Goal: Task Accomplishment & Management: Use online tool/utility

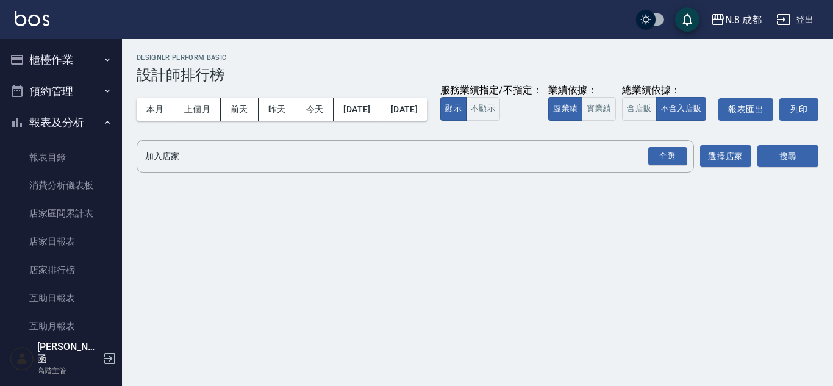
click at [73, 63] on button "櫃檯作業" at bounding box center [61, 60] width 112 height 32
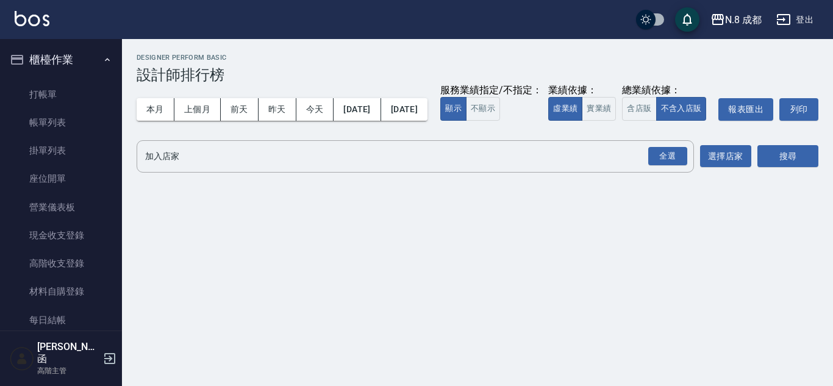
drag, startPoint x: 63, startPoint y: 59, endPoint x: 69, endPoint y: 72, distance: 14.7
click at [63, 59] on button "櫃檯作業" at bounding box center [61, 60] width 112 height 32
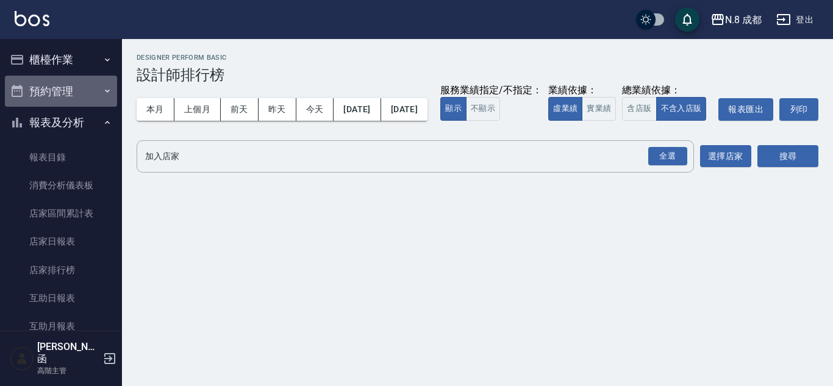
click at [73, 82] on button "預約管理" at bounding box center [61, 92] width 112 height 32
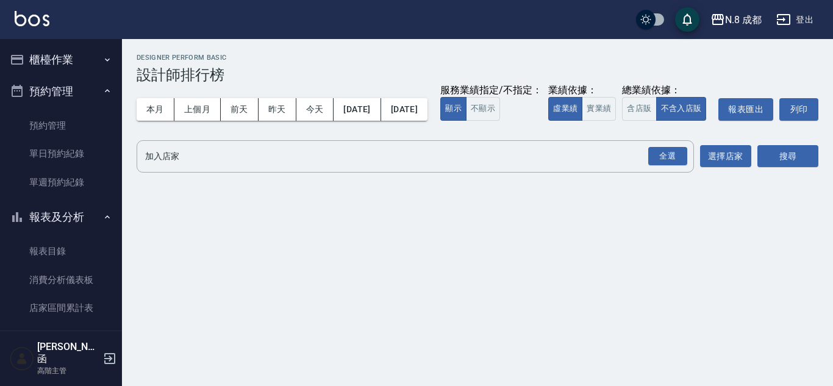
click at [69, 45] on button "櫃檯作業" at bounding box center [61, 60] width 112 height 32
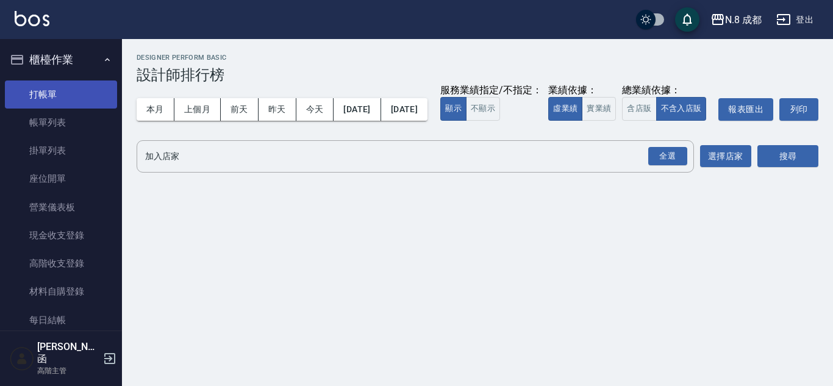
click at [77, 93] on link "打帳單" at bounding box center [61, 95] width 112 height 28
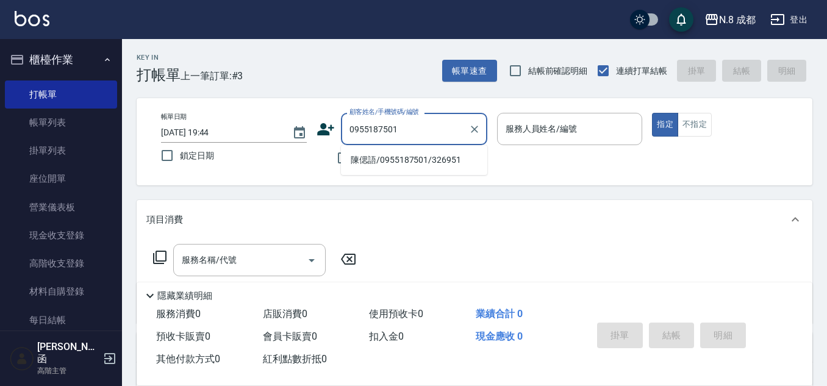
click at [420, 164] on li "陳偲語/0955187501/326951" at bounding box center [414, 160] width 146 height 20
type input "陳偲語/0955187501/326951"
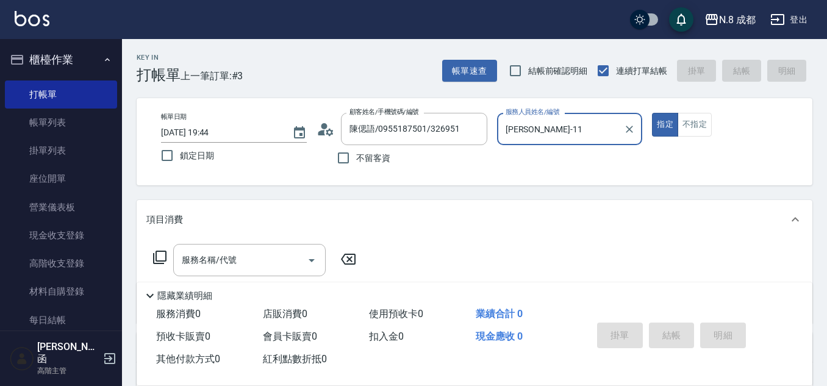
type input "[PERSON_NAME]-11"
click at [241, 263] on input "服務名稱/代號" at bounding box center [240, 260] width 123 height 21
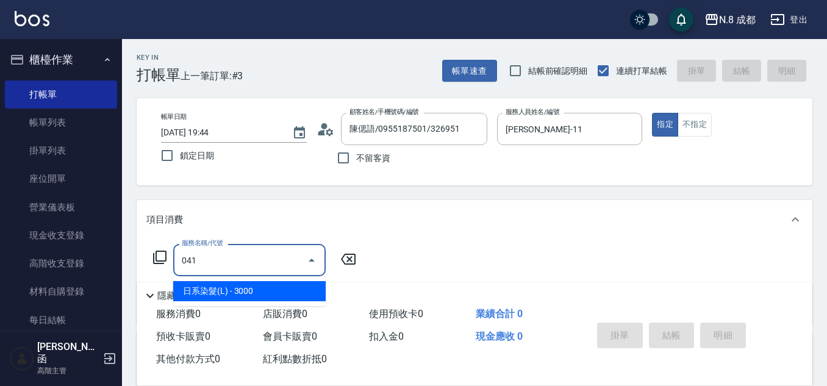
click at [245, 298] on span "日系染髮(L) - 3000" at bounding box center [249, 291] width 153 height 20
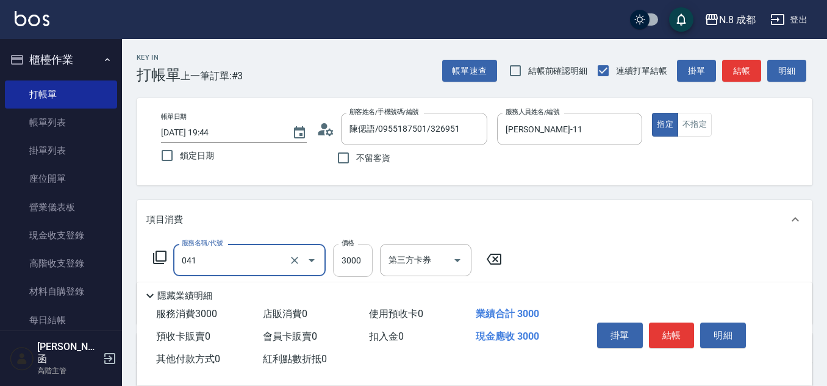
type input "日系染髮(L)(041)"
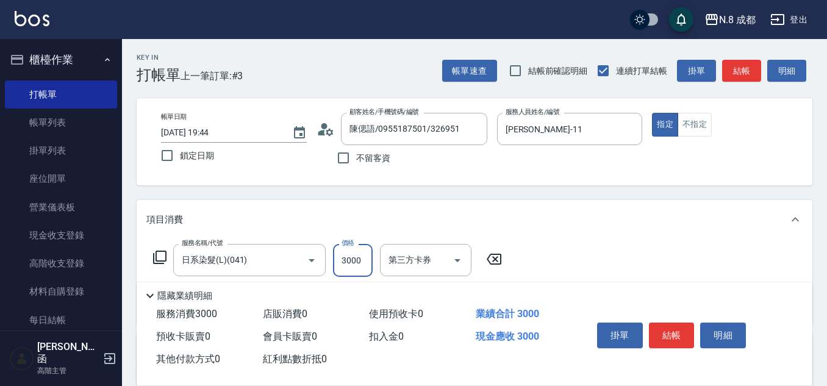
click at [358, 261] on input "3000" at bounding box center [353, 260] width 40 height 33
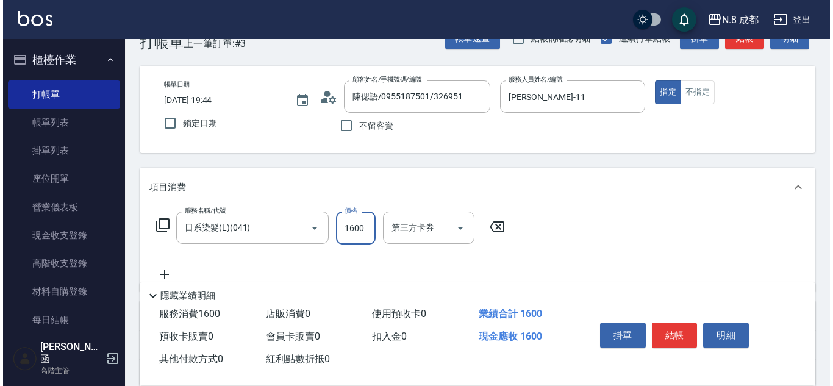
scroll to position [61, 0]
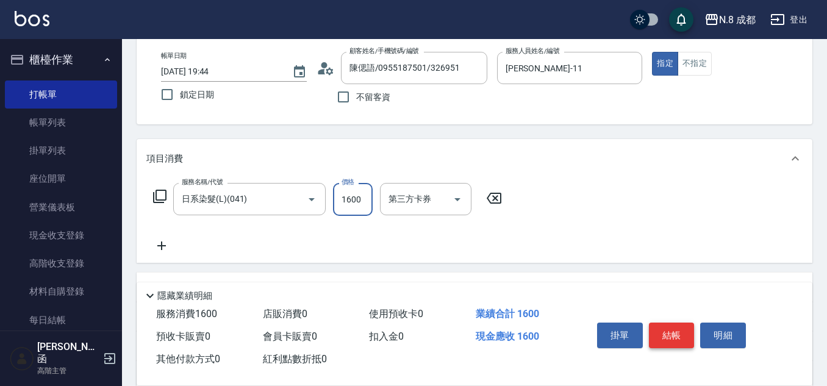
type input "1600"
click at [685, 327] on button "結帳" at bounding box center [672, 336] width 46 height 26
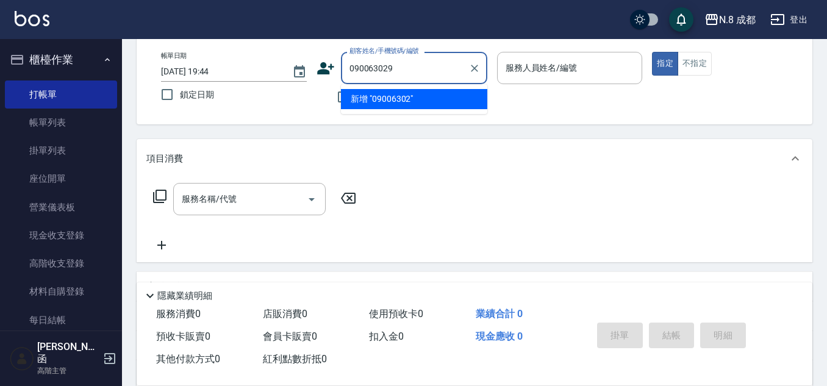
type input "0900630298"
drag, startPoint x: 428, startPoint y: 70, endPoint x: 278, endPoint y: 76, distance: 150.2
click at [278, 76] on div "帳單日期 [DATE] 19:44 鎖定日期 顧客姓名/手機號碼/編號 0900630298 顧客姓名/手機號碼/編號 不留客資 服務人員姓名/編號 服務人員…" at bounding box center [474, 81] width 647 height 58
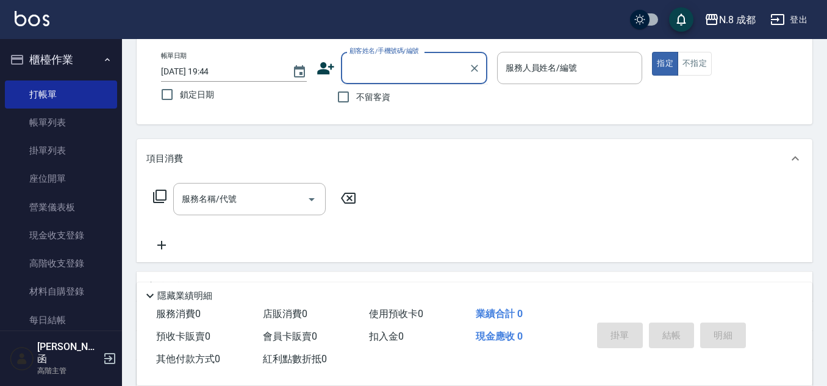
click at [326, 70] on icon at bounding box center [325, 68] width 17 height 12
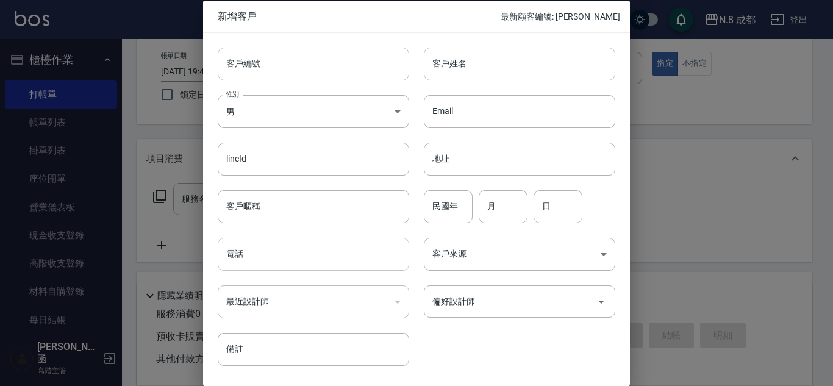
click at [314, 239] on input "電話" at bounding box center [314, 254] width 192 height 33
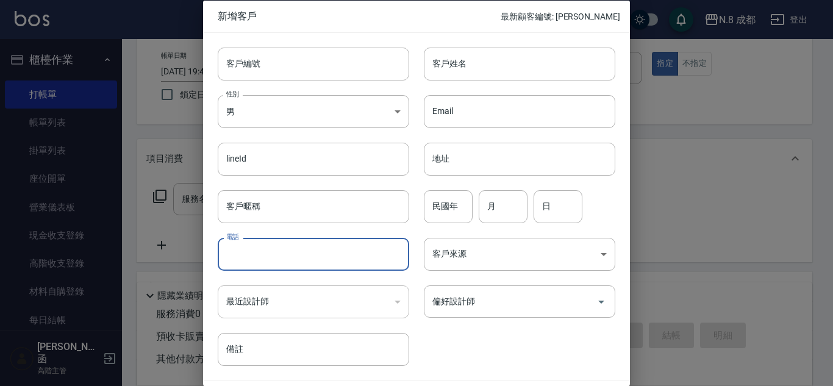
paste input "0900630298"
type input "0900630298"
click at [492, 65] on input "客戶姓名" at bounding box center [520, 63] width 192 height 33
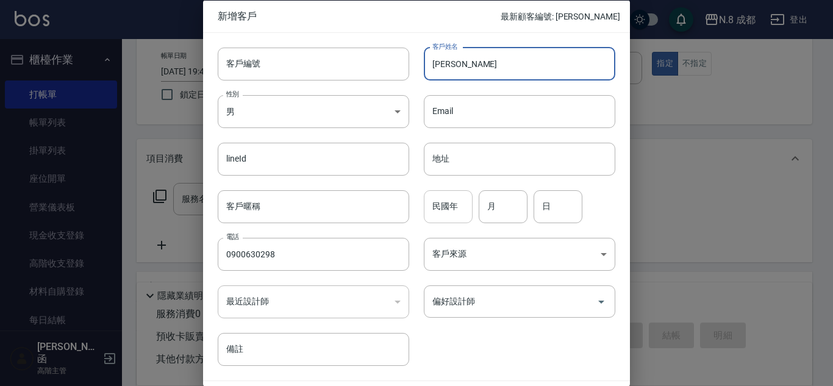
type input "[PERSON_NAME]"
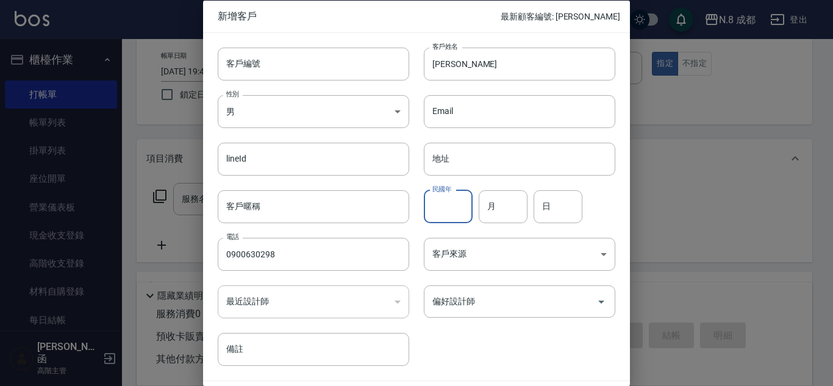
click at [452, 203] on input "民國年" at bounding box center [448, 206] width 49 height 33
type input "92"
click at [509, 206] on input "月" at bounding box center [503, 206] width 49 height 33
type input "03"
click at [546, 203] on input "日" at bounding box center [558, 206] width 49 height 33
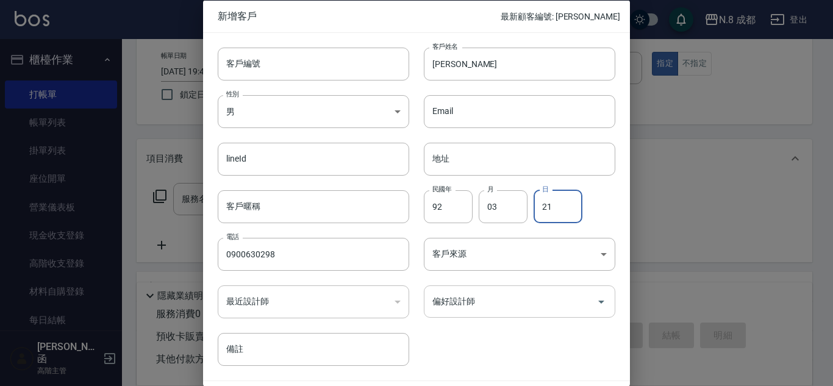
type input "21"
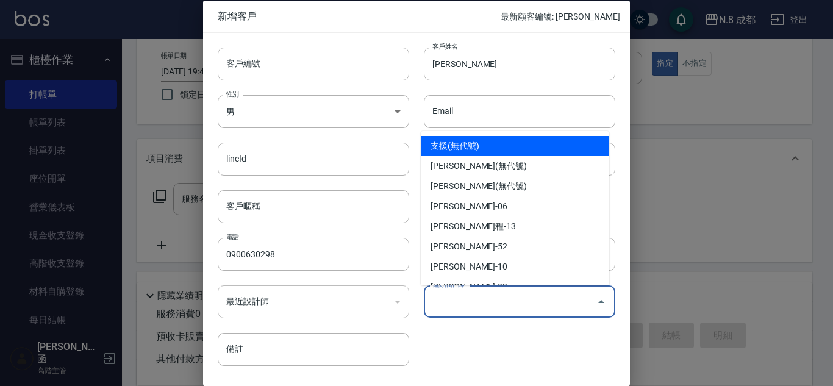
click at [517, 296] on input "偏好設計師" at bounding box center [511, 301] width 162 height 21
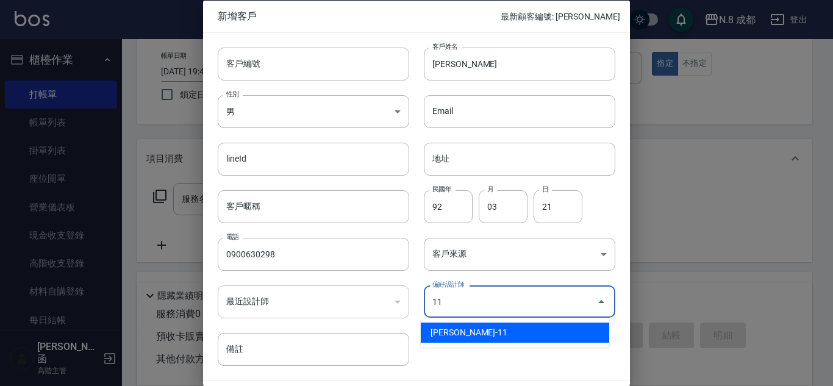
click at [510, 325] on li "[PERSON_NAME]-11" at bounding box center [515, 333] width 189 height 20
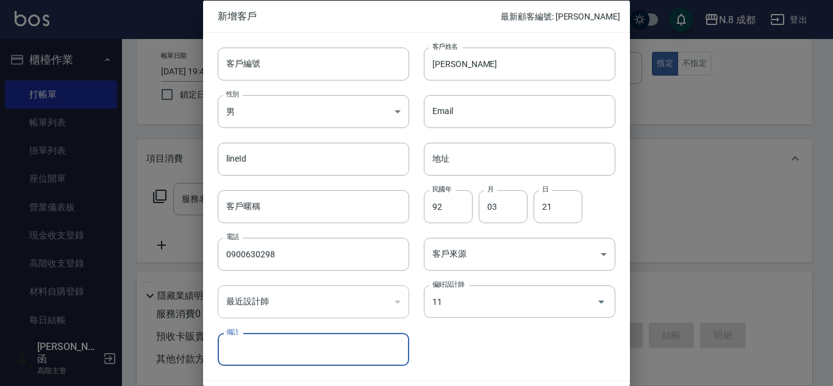
type input "[PERSON_NAME]"
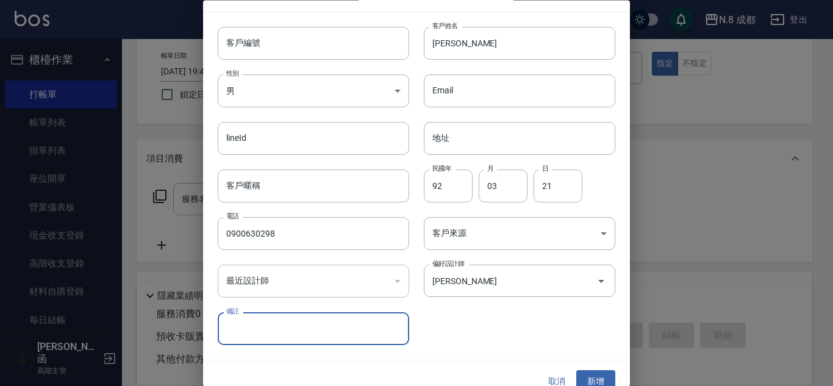
scroll to position [37, 0]
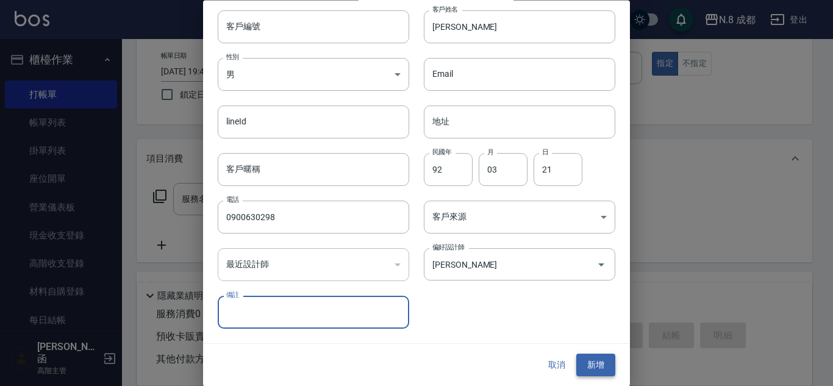
click at [589, 359] on button "新增" at bounding box center [596, 365] width 39 height 23
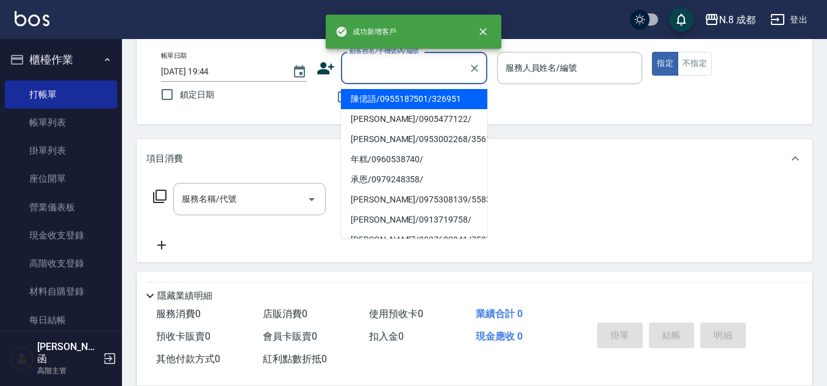
click at [409, 76] on input "顧客姓名/手機號碼/編號" at bounding box center [405, 67] width 117 height 21
paste input "0900630298"
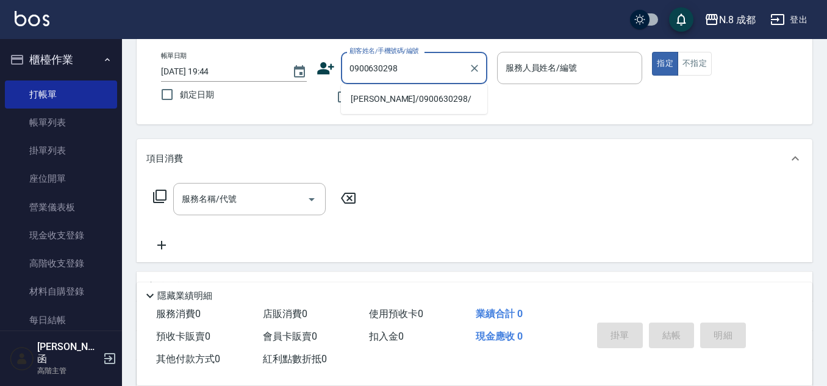
click at [433, 95] on li "[PERSON_NAME]/0900630298/" at bounding box center [414, 99] width 146 height 20
type input "[PERSON_NAME]/0900630298/"
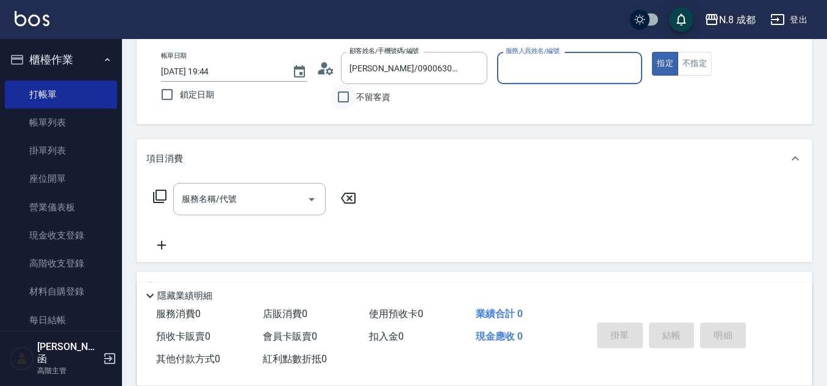
type input "[PERSON_NAME]-11"
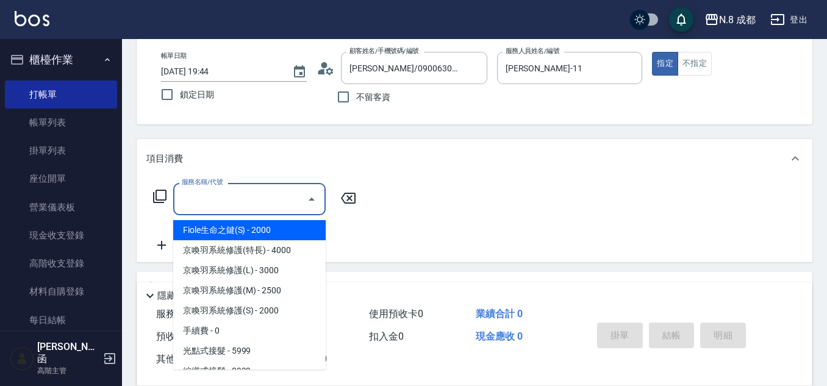
click at [259, 198] on input "服務名稱/代號" at bounding box center [240, 199] width 123 height 21
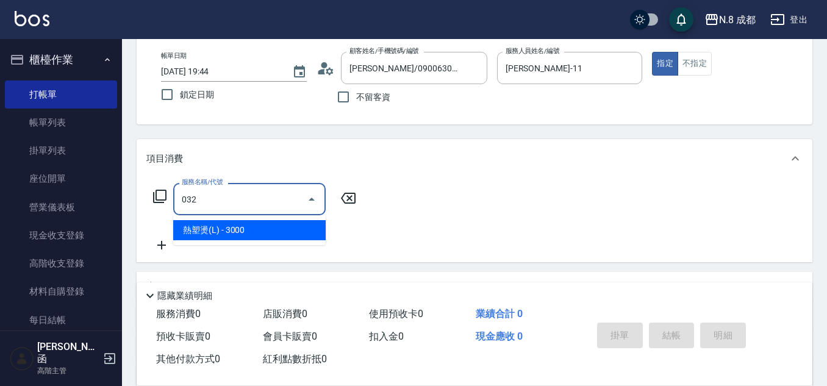
click at [254, 226] on span "熱塑燙(L) - 3000" at bounding box center [249, 230] width 153 height 20
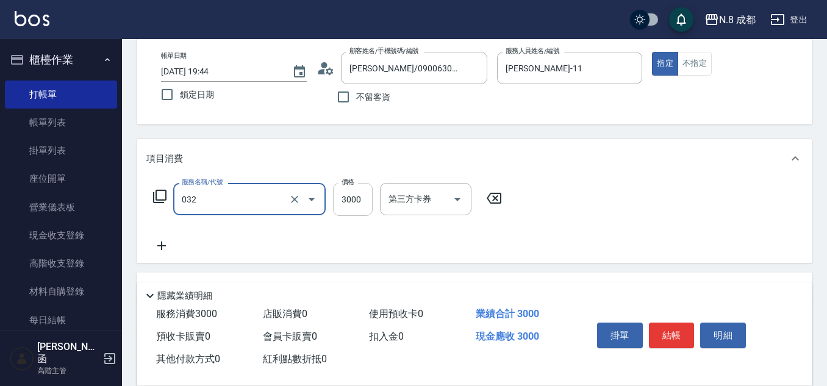
type input "熱塑燙(L)(032)"
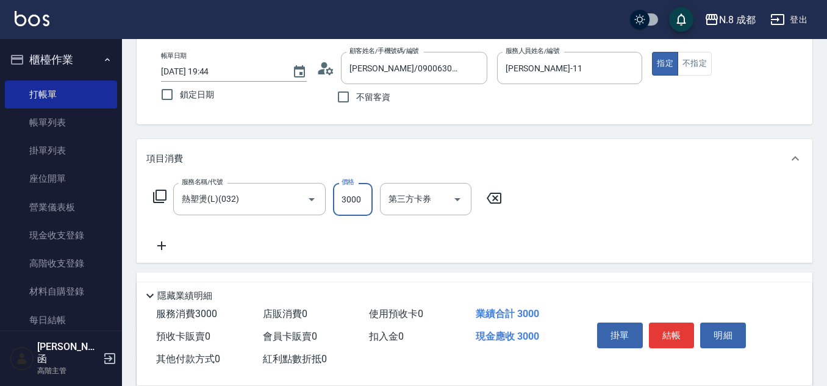
click at [342, 203] on input "3000" at bounding box center [353, 199] width 40 height 33
type input "2799"
click at [686, 331] on button "結帳" at bounding box center [672, 336] width 46 height 26
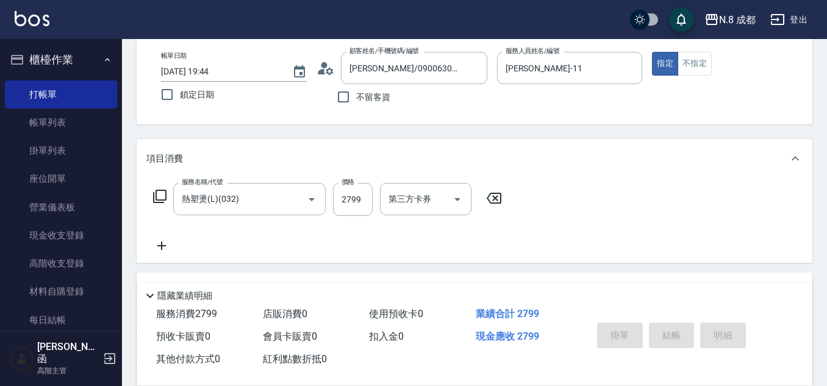
type input "[DATE] 19:45"
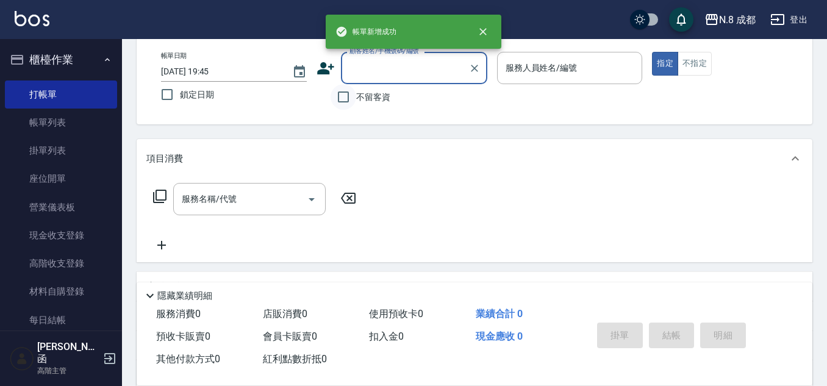
click at [344, 99] on input "不留客資" at bounding box center [344, 97] width 26 height 26
checkbox input "true"
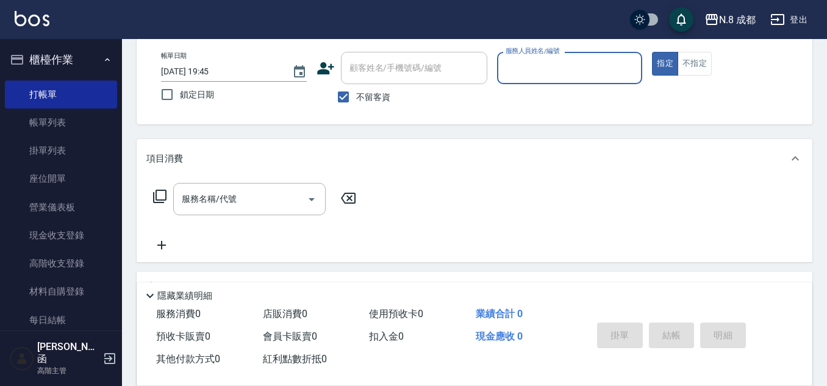
click at [536, 68] on input "服務人員姓名/編號" at bounding box center [570, 67] width 135 height 21
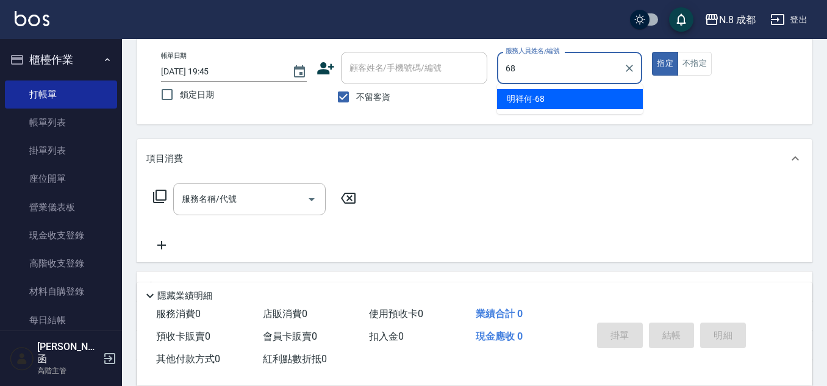
click at [534, 96] on span "明祥何 -68" at bounding box center [526, 99] width 38 height 13
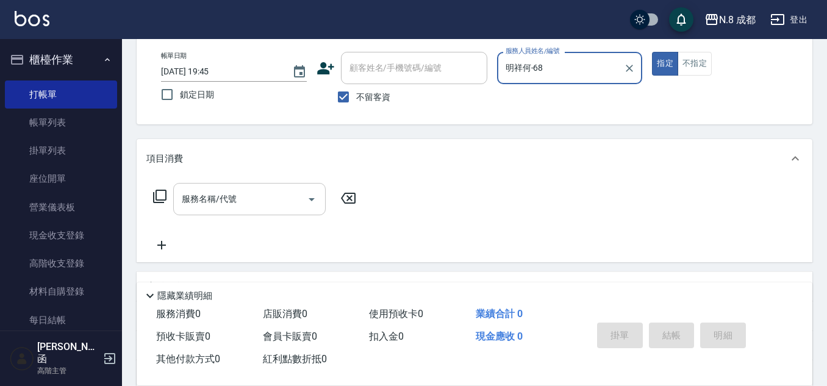
type input "明祥何-68"
click at [241, 201] on input "服務名稱/代號" at bounding box center [240, 199] width 123 height 21
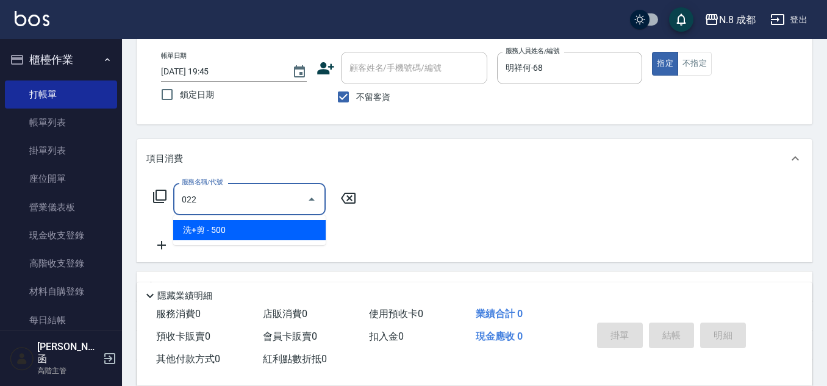
drag, startPoint x: 218, startPoint y: 227, endPoint x: 279, endPoint y: 210, distance: 63.2
click at [219, 227] on span "洗+剪 - 500" at bounding box center [249, 230] width 153 height 20
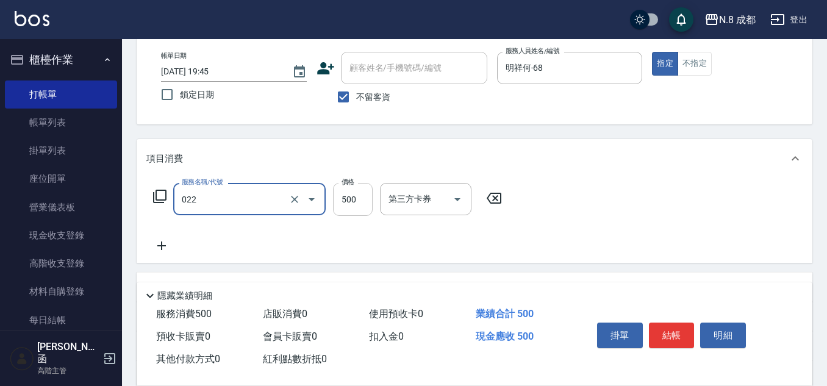
type input "洗+剪(022)"
click at [367, 196] on input "500" at bounding box center [353, 199] width 40 height 33
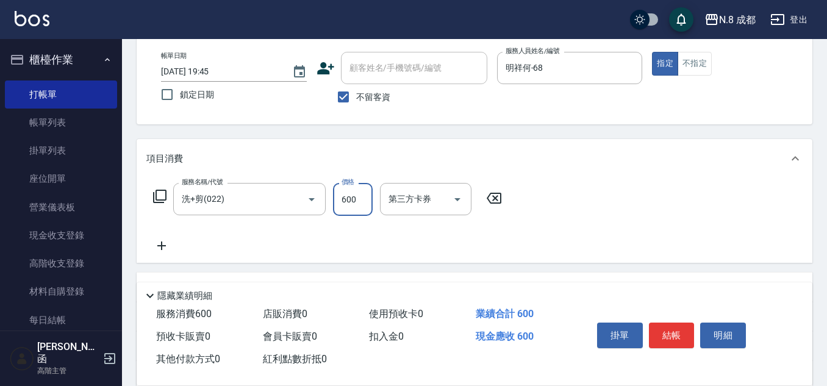
type input "600"
click at [173, 246] on icon at bounding box center [161, 246] width 31 height 15
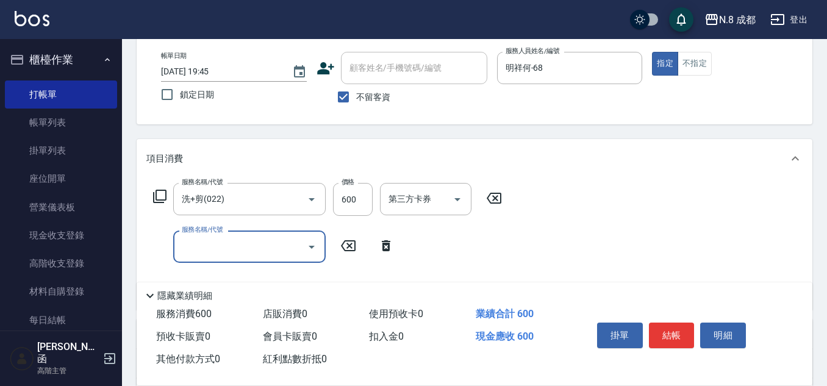
click at [207, 242] on input "服務名稱/代號" at bounding box center [240, 246] width 123 height 21
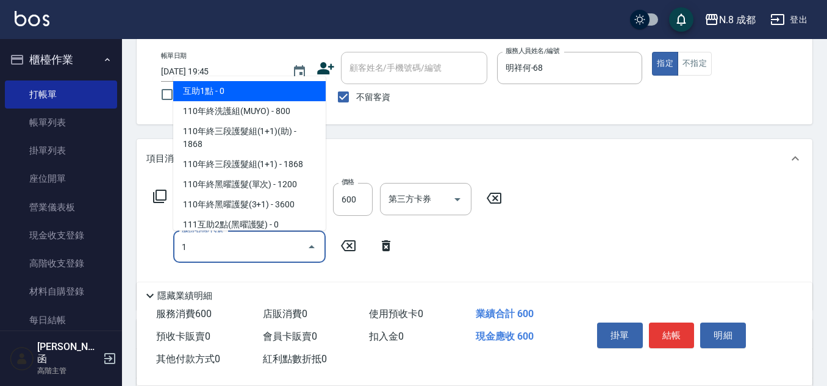
click at [203, 95] on span "互助1點 - 0" at bounding box center [249, 91] width 153 height 20
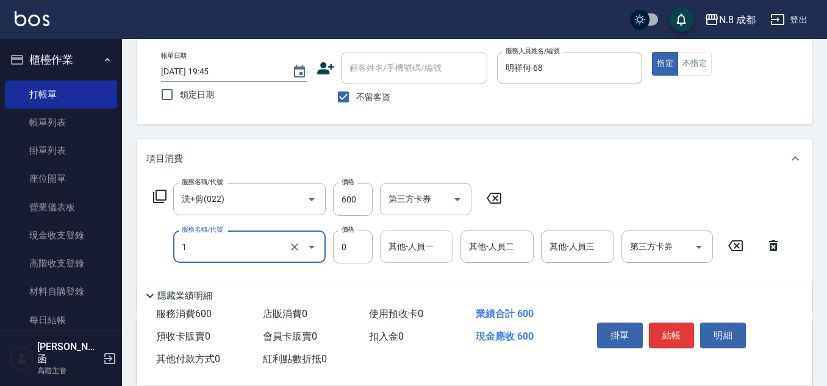
type input "互助1點(1)"
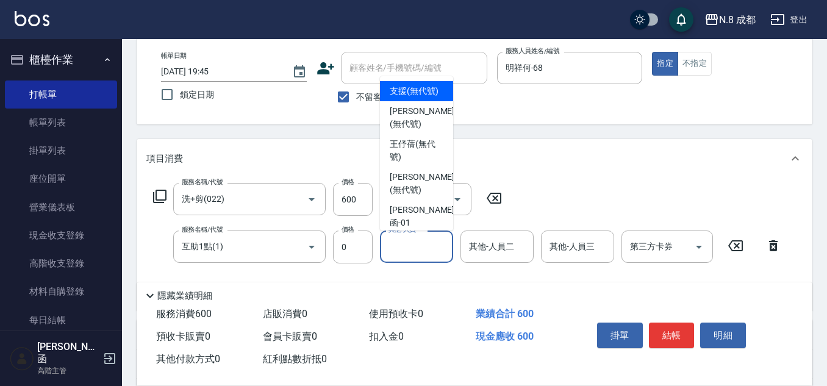
click at [412, 246] on input "其他-人員一" at bounding box center [417, 246] width 62 height 21
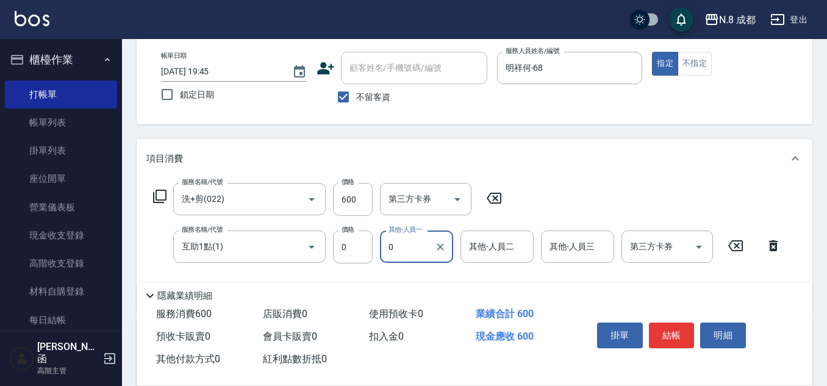
drag, startPoint x: 412, startPoint y: 247, endPoint x: 394, endPoint y: 253, distance: 18.5
click at [382, 246] on div "0 其他-人員一" at bounding box center [416, 247] width 73 height 32
click at [433, 284] on div "[PERSON_NAME]-10" at bounding box center [416, 278] width 73 height 20
type input "[PERSON_NAME]-10"
click at [680, 329] on button "結帳" at bounding box center [672, 336] width 46 height 26
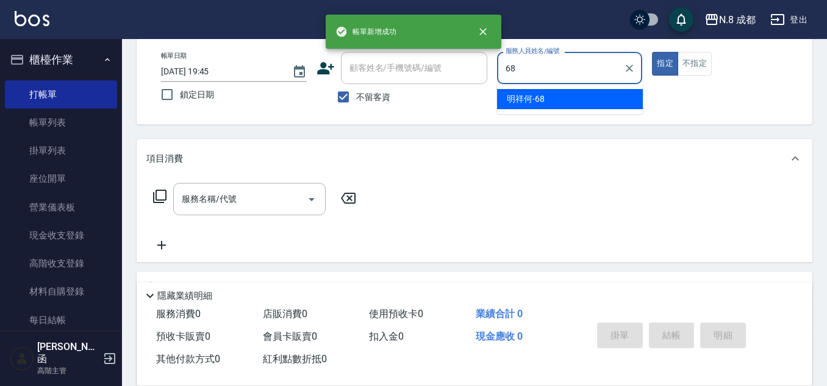
click at [522, 93] on span "明祥何 -68" at bounding box center [526, 99] width 38 height 13
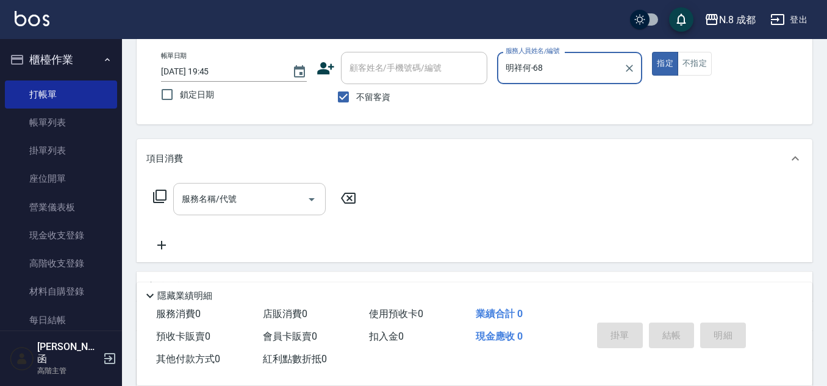
type input "明祥何-68"
click at [215, 197] on input "服務名稱/代號" at bounding box center [240, 199] width 123 height 21
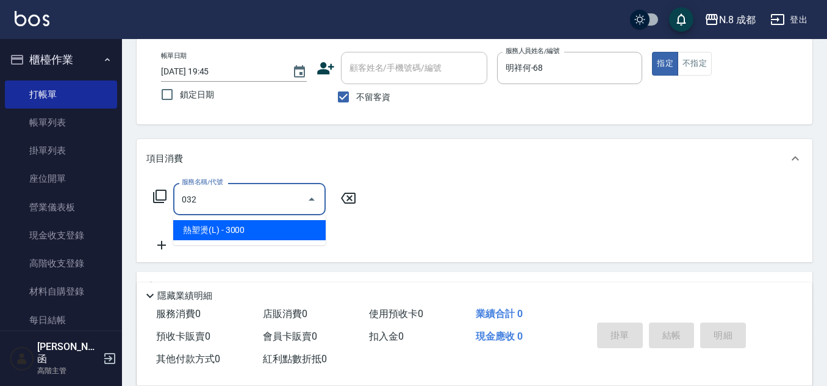
click at [240, 233] on span "熱塑燙(L) - 3000" at bounding box center [249, 230] width 153 height 20
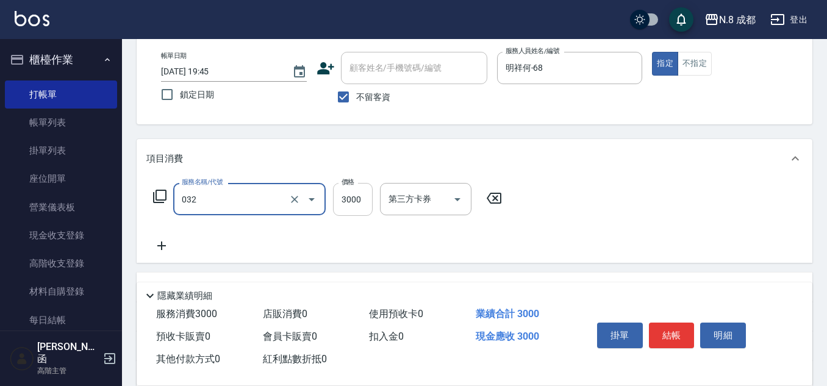
type input "熱塑燙(L)(032)"
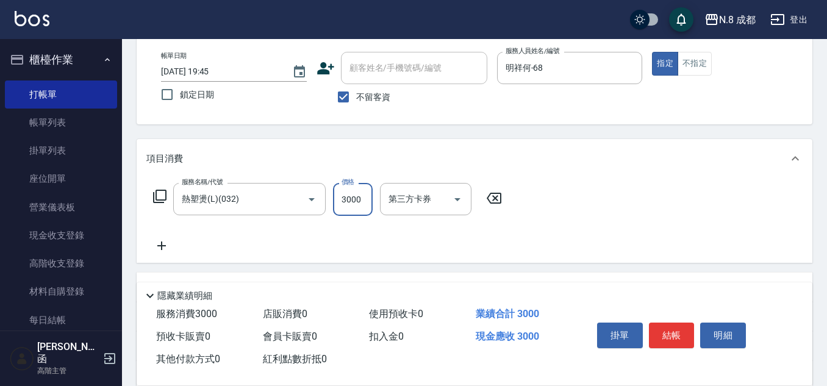
click at [353, 207] on input "3000" at bounding box center [353, 199] width 40 height 33
type input "1980"
click at [168, 245] on icon at bounding box center [161, 246] width 31 height 15
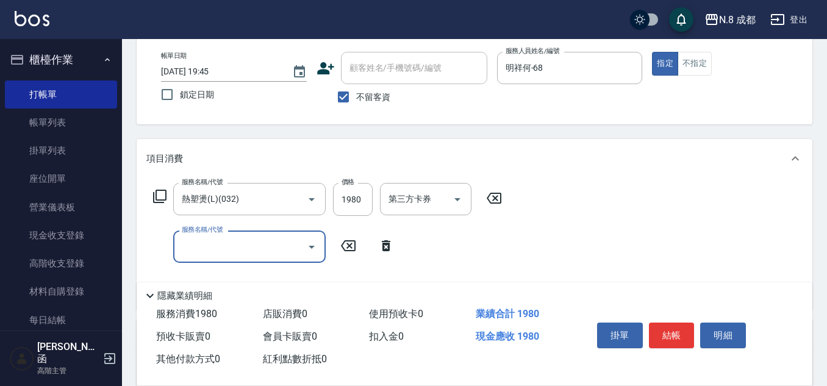
click at [200, 247] on input "服務名稱/代號" at bounding box center [240, 246] width 123 height 21
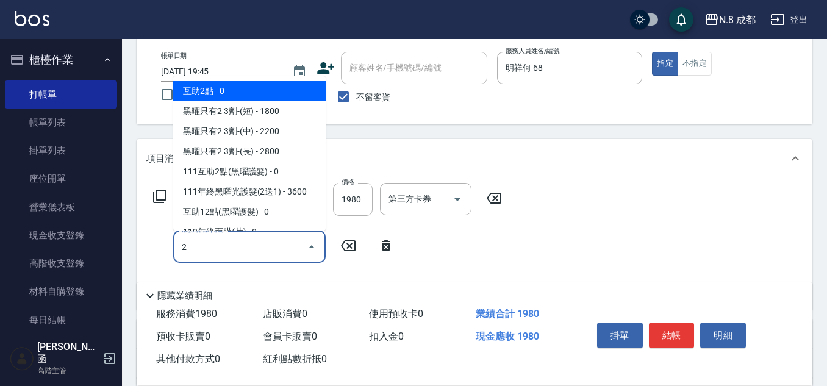
drag, startPoint x: 231, startPoint y: 93, endPoint x: 254, endPoint y: 103, distance: 24.8
click at [232, 93] on span "互助2點 - 0" at bounding box center [249, 91] width 153 height 20
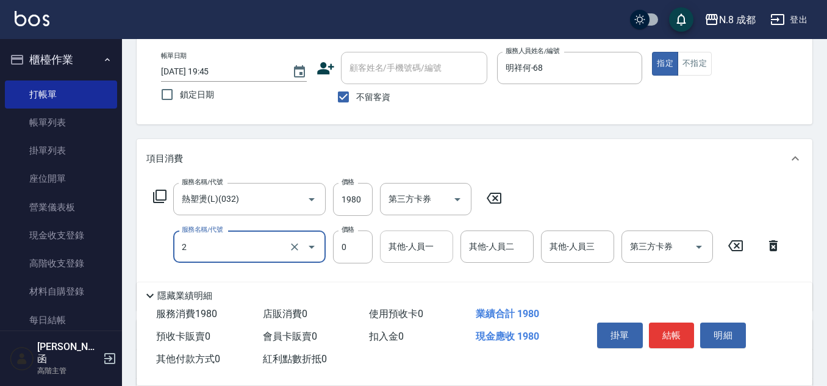
type input "互助2點(2)"
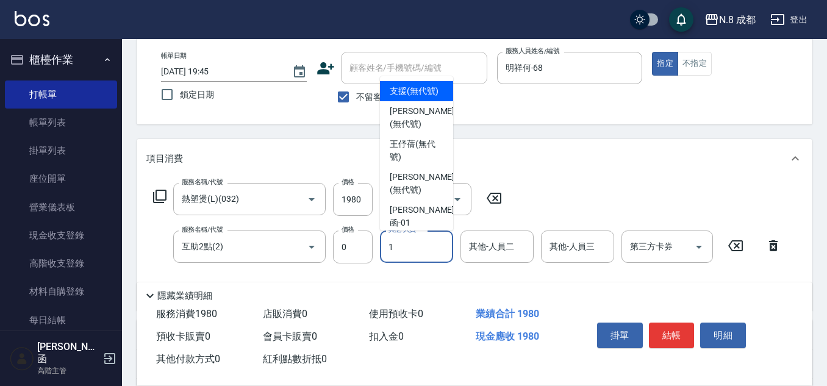
click at [411, 239] on input "1" at bounding box center [417, 246] width 62 height 21
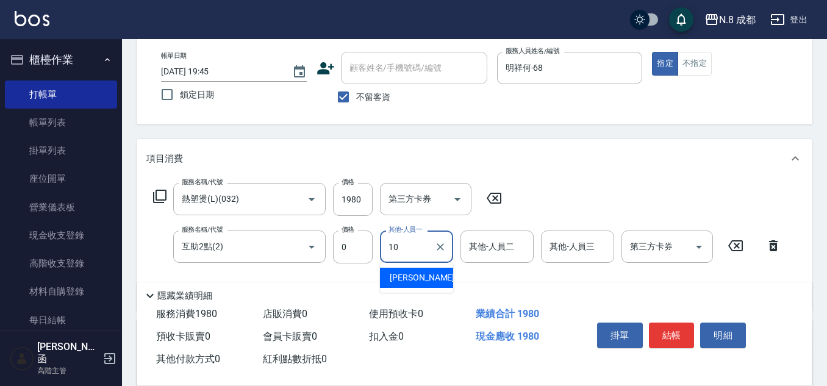
click at [413, 279] on span "[PERSON_NAME]-10" at bounding box center [428, 278] width 77 height 13
type input "[PERSON_NAME]-10"
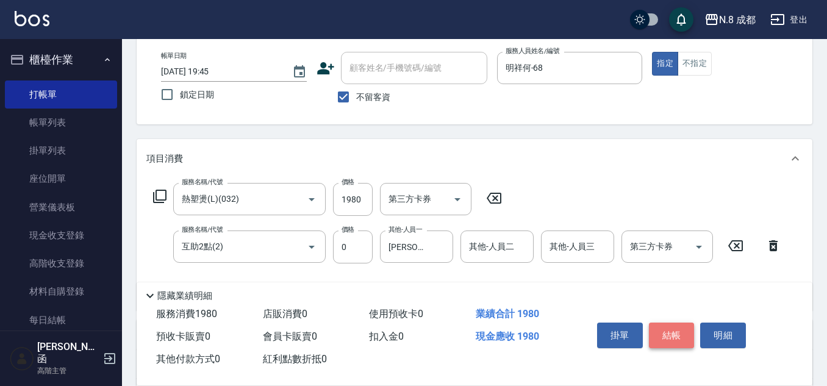
click at [668, 325] on button "結帳" at bounding box center [672, 336] width 46 height 26
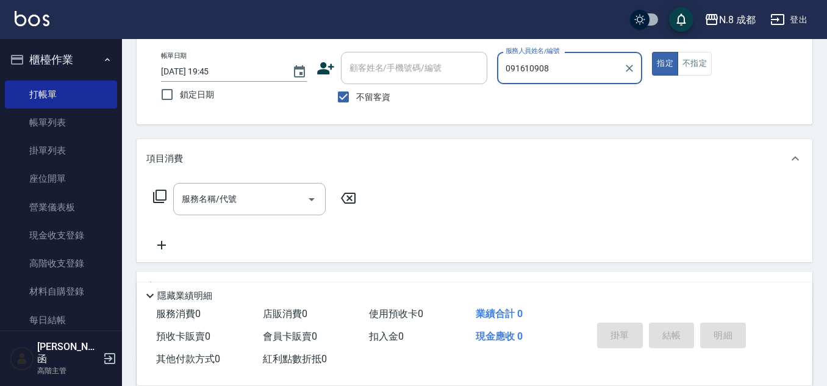
type input "0916109084"
click at [375, 68] on div "帳單日期 [DATE] 19:45 鎖定日期 顧客姓名/手機號碼/編號 顧客姓名/手機號碼/編號 不留客資 服務人員姓名/編號 0916109084 服務人員…" at bounding box center [474, 81] width 647 height 58
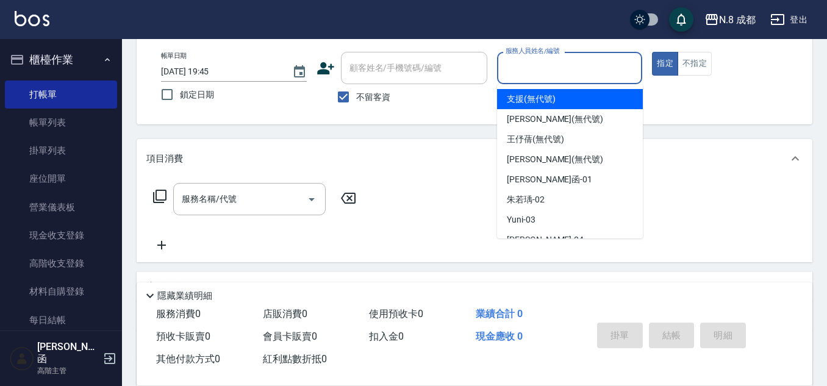
drag, startPoint x: 348, startPoint y: 93, endPoint x: 337, endPoint y: 79, distance: 17.0
click at [347, 92] on input "不留客資" at bounding box center [344, 97] width 26 height 26
checkbox input "false"
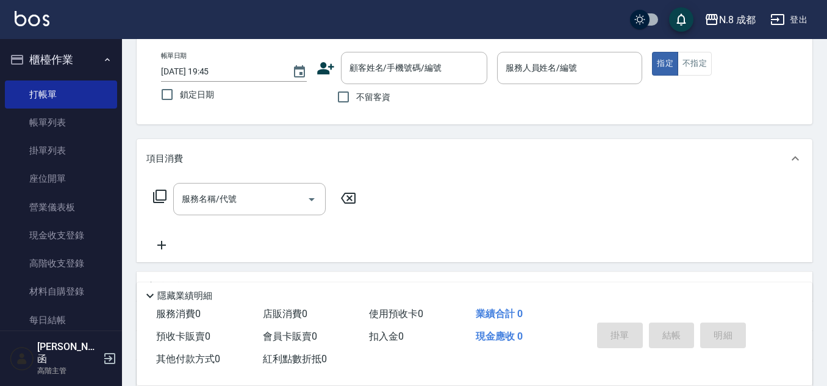
click at [323, 70] on icon at bounding box center [325, 68] width 17 height 12
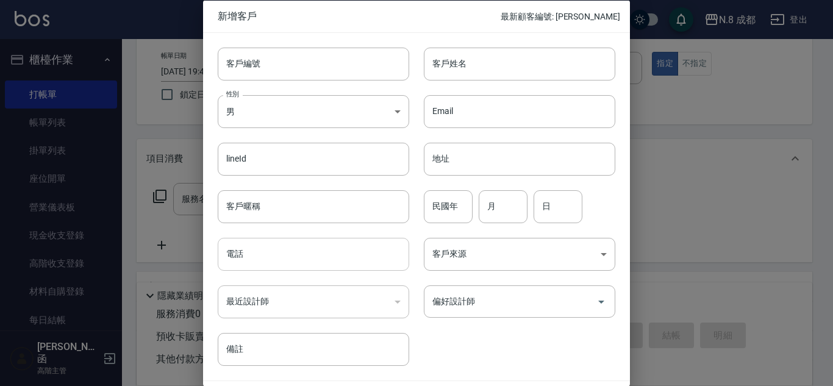
drag, startPoint x: 283, startPoint y: 261, endPoint x: 293, endPoint y: 240, distance: 23.7
click at [284, 261] on input "電話" at bounding box center [314, 254] width 192 height 33
paste input "0916109084"
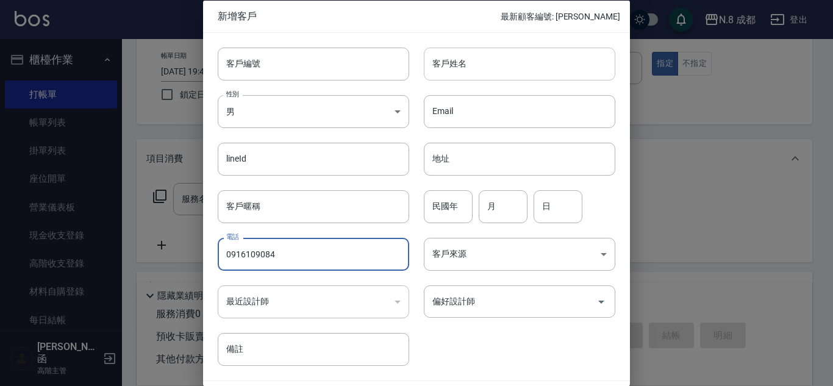
type input "0916109084"
click at [486, 62] on input "客戶姓名" at bounding box center [520, 63] width 192 height 33
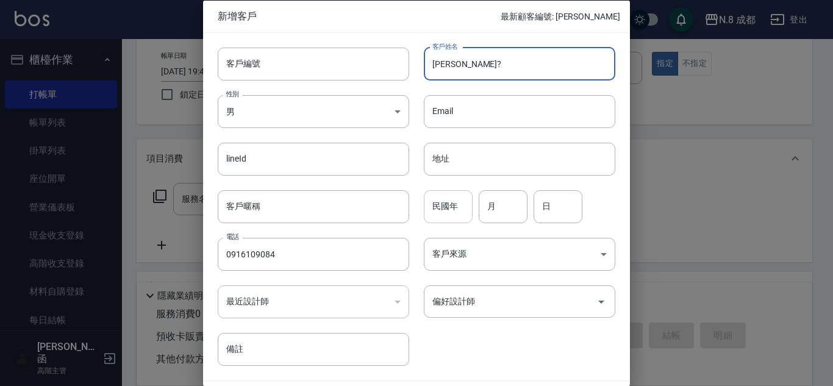
type input "[PERSON_NAME]?"
click at [451, 209] on input "民國年" at bounding box center [448, 206] width 49 height 33
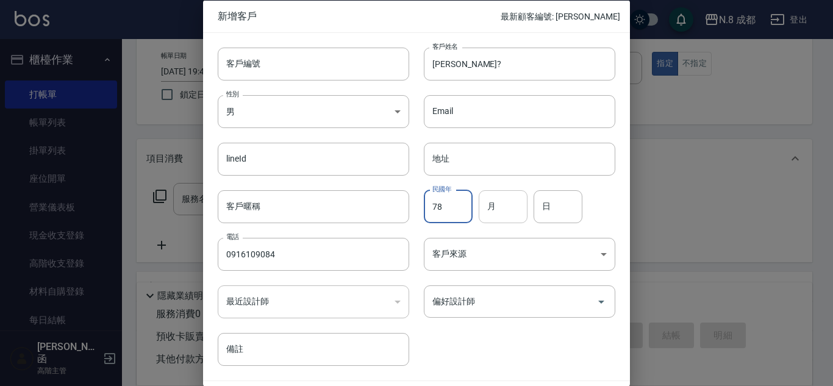
type input "78"
click at [504, 207] on input "月" at bounding box center [503, 206] width 49 height 33
type input "04"
drag, startPoint x: 580, startPoint y: 204, endPoint x: 566, endPoint y: 206, distance: 13.5
click at [579, 204] on div "民國年 78 民國年 月 04 月 日 日" at bounding box center [512, 199] width 206 height 48
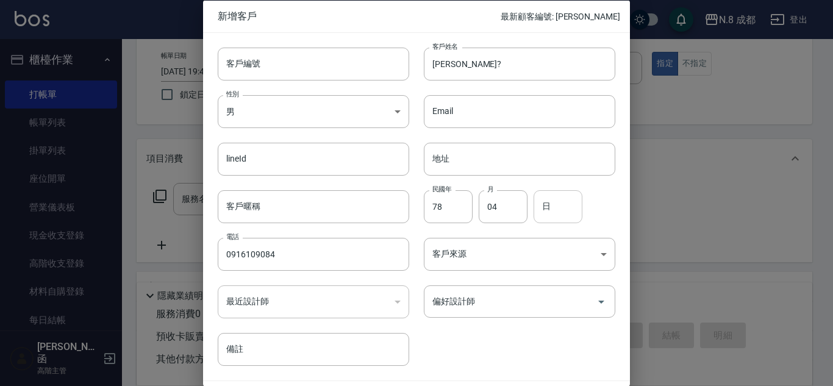
click at [559, 208] on input "日" at bounding box center [558, 206] width 49 height 33
type input "10"
click at [515, 310] on input "偏好設計師" at bounding box center [511, 301] width 162 height 21
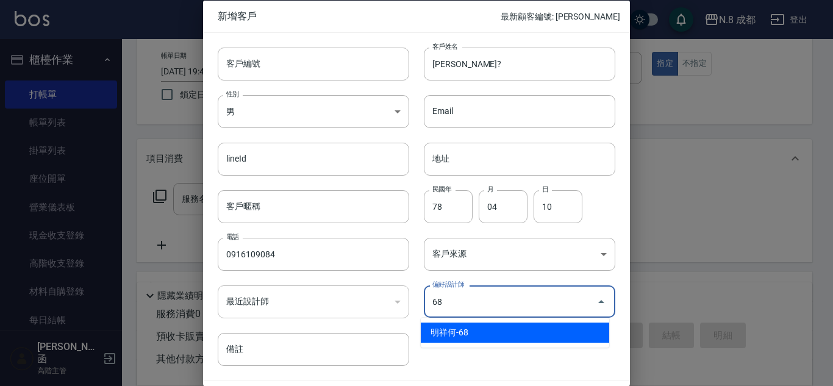
click at [512, 329] on li "明祥何-68" at bounding box center [515, 333] width 189 height 20
type input "明祥何"
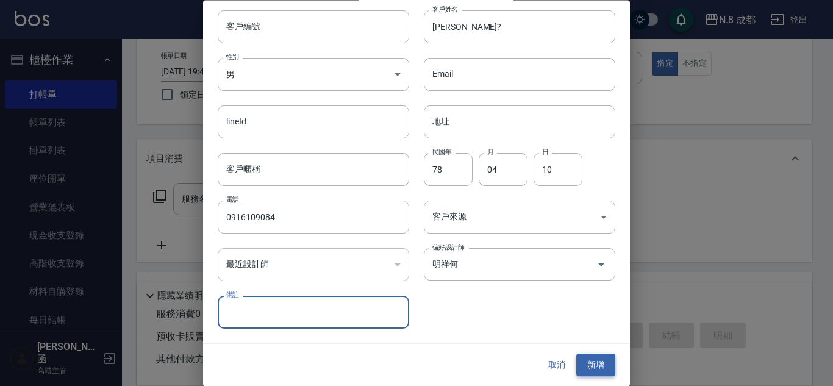
click at [588, 365] on button "新增" at bounding box center [596, 365] width 39 height 23
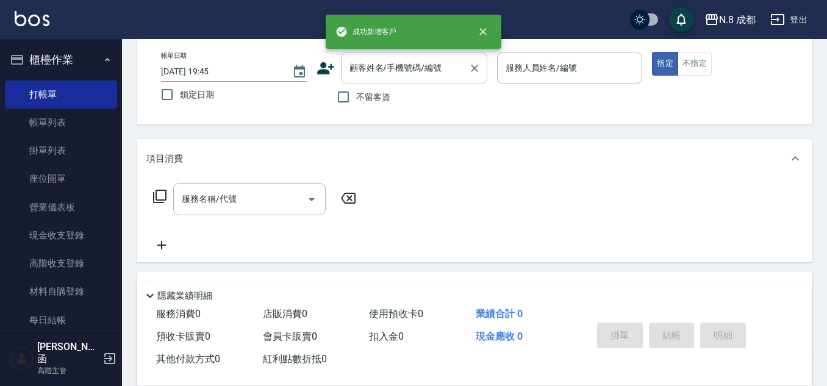
click at [412, 67] on input "顧客姓名/手機號碼/編號" at bounding box center [405, 67] width 117 height 21
paste input "0916109084"
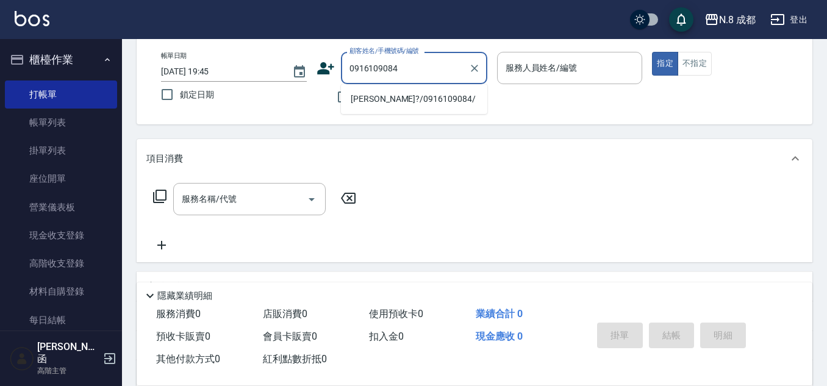
click at [415, 98] on li "[PERSON_NAME]?/0916109084/" at bounding box center [414, 99] width 146 height 20
type input "[PERSON_NAME]?/0916109084/"
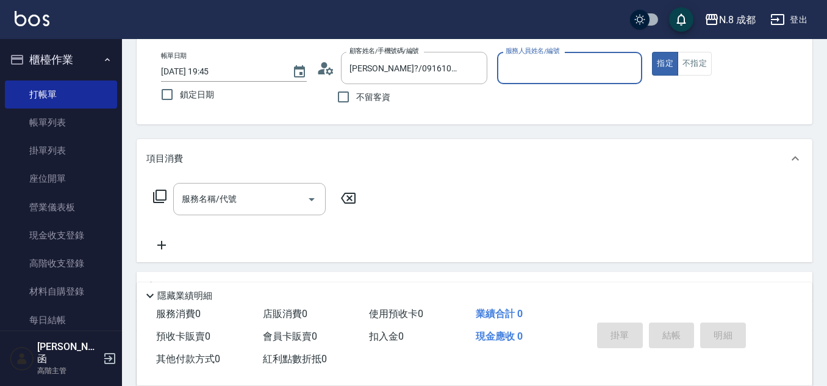
type input "明祥何-68"
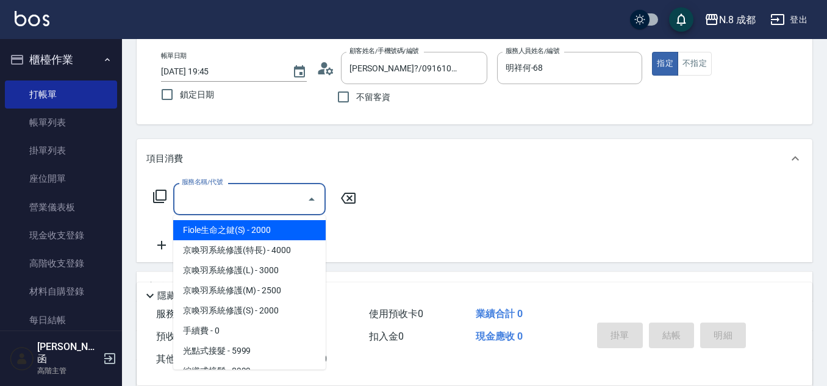
click at [248, 192] on input "服務名稱/代號" at bounding box center [240, 199] width 123 height 21
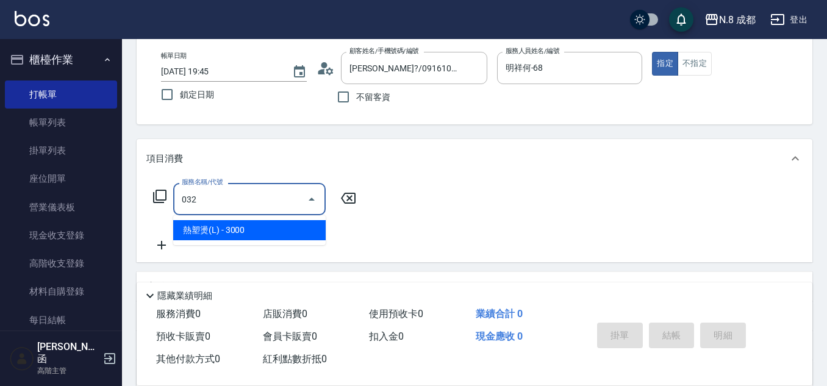
drag, startPoint x: 252, startPoint y: 215, endPoint x: 282, endPoint y: 220, distance: 30.3
click at [250, 220] on ul "熱塑燙(L) - 3000" at bounding box center [249, 230] width 153 height 30
click at [283, 221] on span "熱塑燙(L) - 3000" at bounding box center [249, 230] width 153 height 20
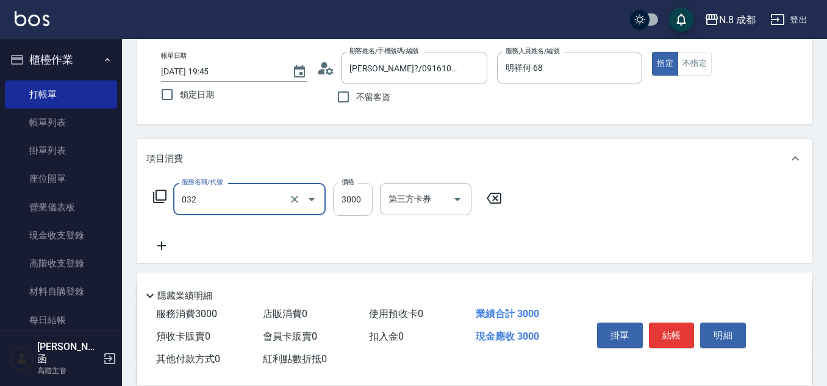
type input "熱塑燙(L)(032)"
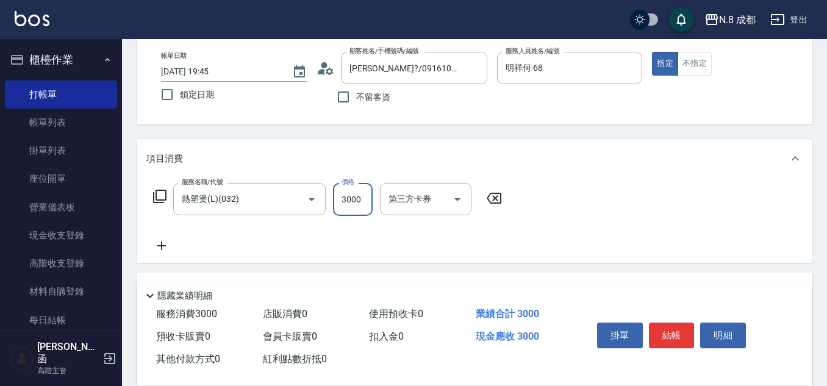
click at [347, 204] on input "3000" at bounding box center [353, 199] width 40 height 33
type input "2799"
drag, startPoint x: 164, startPoint y: 246, endPoint x: 203, endPoint y: 248, distance: 39.1
click at [179, 247] on div "服務名稱/代號 熱塑燙(L)(032) 服務名稱/代號 價格 2799 價格 第三方卡券 第三方卡券" at bounding box center [327, 218] width 363 height 70
click at [204, 248] on div "服務名稱/代號 熱塑燙(L)(032) 服務名稱/代號 價格 2799 價格 第三方卡券 第三方卡券" at bounding box center [327, 218] width 363 height 70
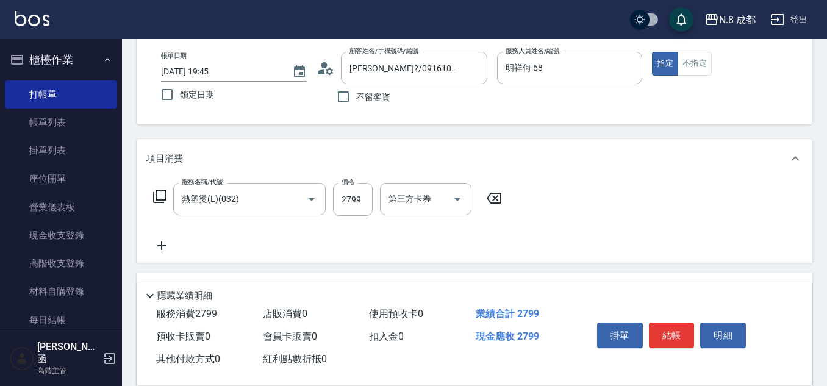
click at [173, 243] on icon at bounding box center [161, 246] width 31 height 15
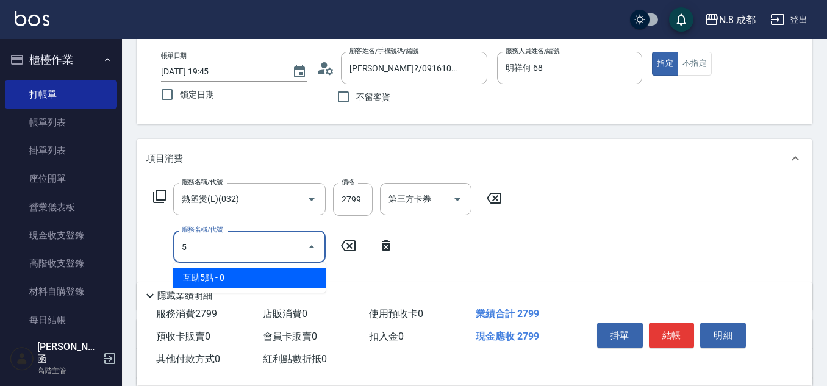
drag, startPoint x: 226, startPoint y: 274, endPoint x: 273, endPoint y: 266, distance: 47.6
click at [227, 274] on span "互助5點 - 0" at bounding box center [249, 278] width 153 height 20
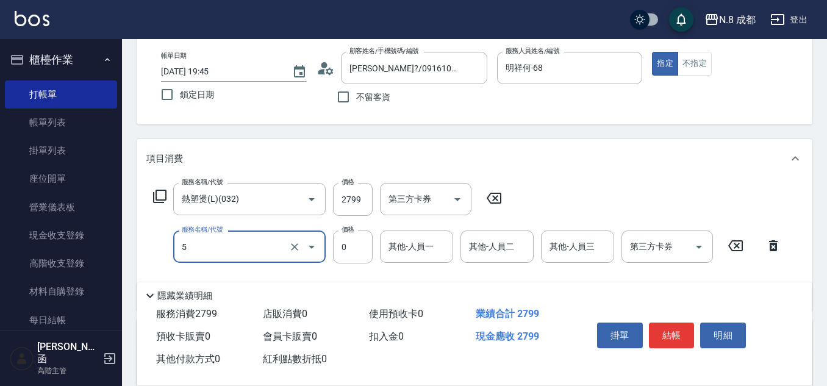
type input "互助5點(5)"
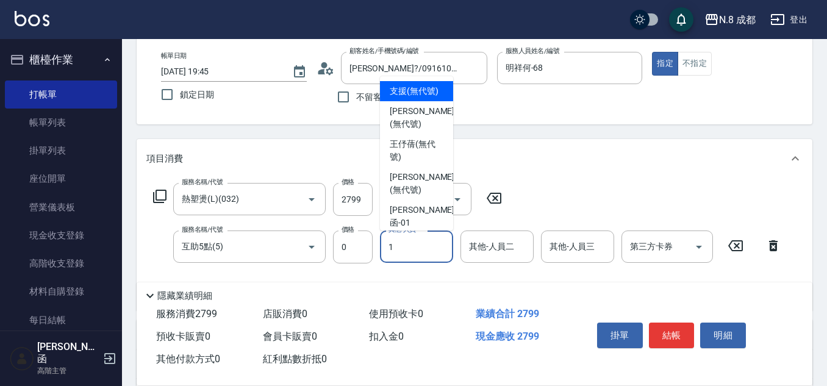
click at [406, 243] on input "1" at bounding box center [417, 246] width 62 height 21
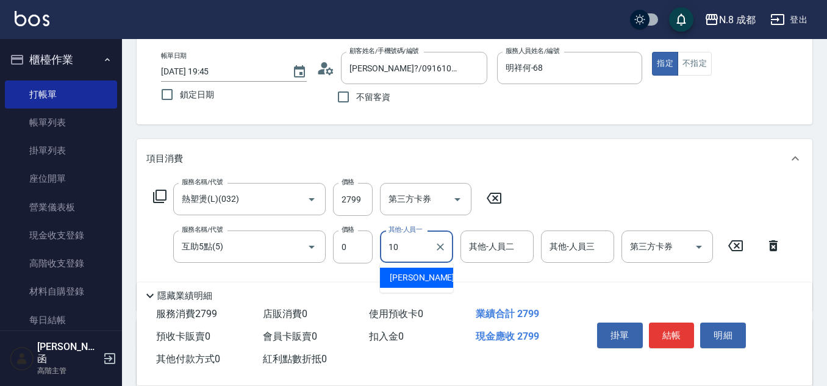
click at [416, 272] on span "[PERSON_NAME]-10" at bounding box center [428, 278] width 77 height 13
type input "[PERSON_NAME]-10"
click at [669, 326] on button "結帳" at bounding box center [672, 336] width 46 height 26
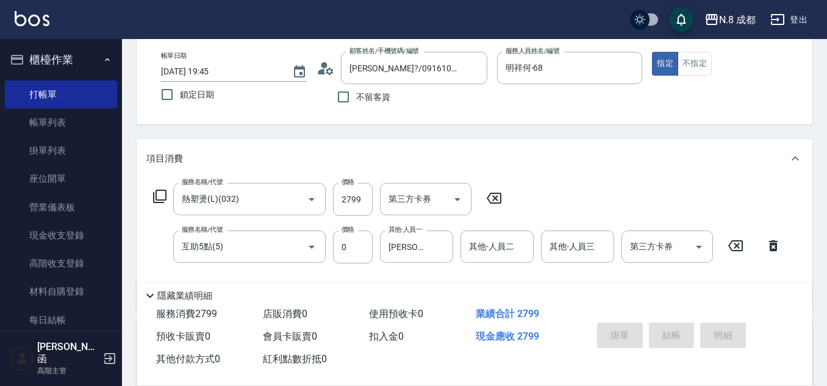
type input "[DATE] 19:46"
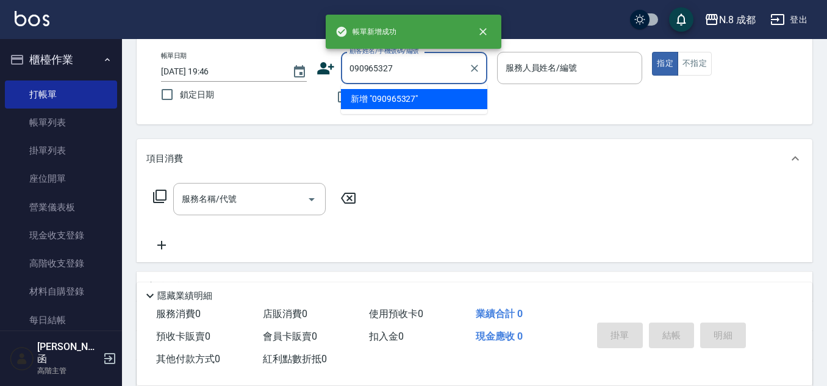
type input "0909653271"
drag, startPoint x: 420, startPoint y: 76, endPoint x: 262, endPoint y: 78, distance: 158.0
click at [262, 78] on div "帳單日期 [DATE] 19:46 鎖定日期 顧客姓名/手機號碼/編號 0909653271 顧客姓名/手機號碼/編號 不留客資 服務人員姓名/編號 服務人員…" at bounding box center [474, 81] width 647 height 58
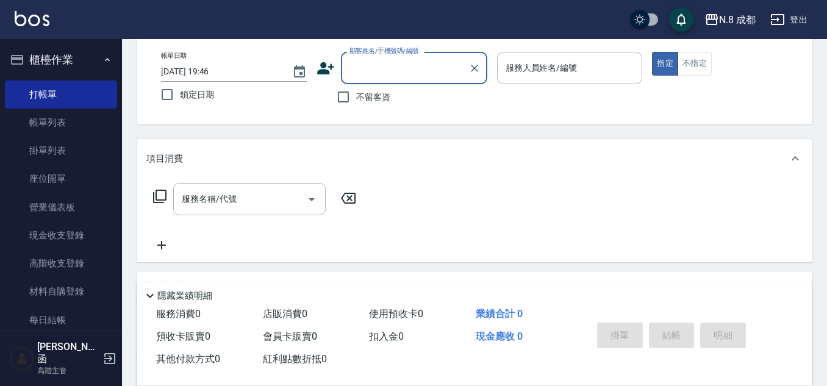
click at [322, 68] on icon at bounding box center [326, 68] width 18 height 18
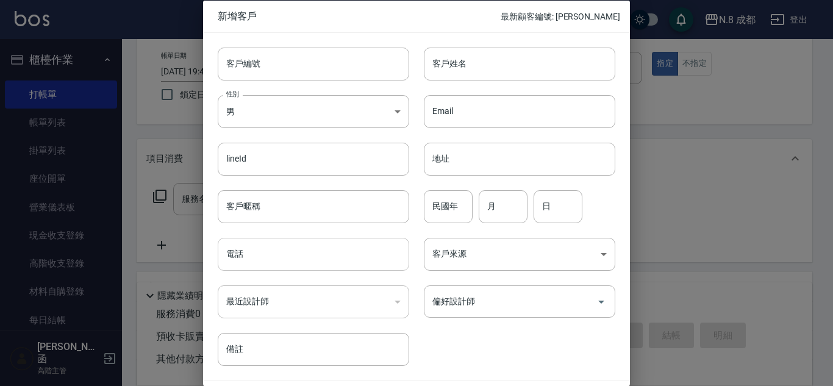
drag, startPoint x: 298, startPoint y: 246, endPoint x: 303, endPoint y: 237, distance: 9.6
click at [298, 246] on input "電話" at bounding box center [314, 254] width 192 height 33
paste input "0909653271"
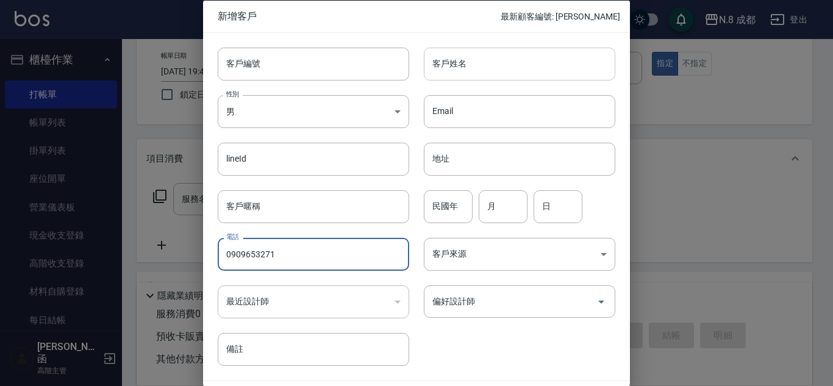
type input "0909653271"
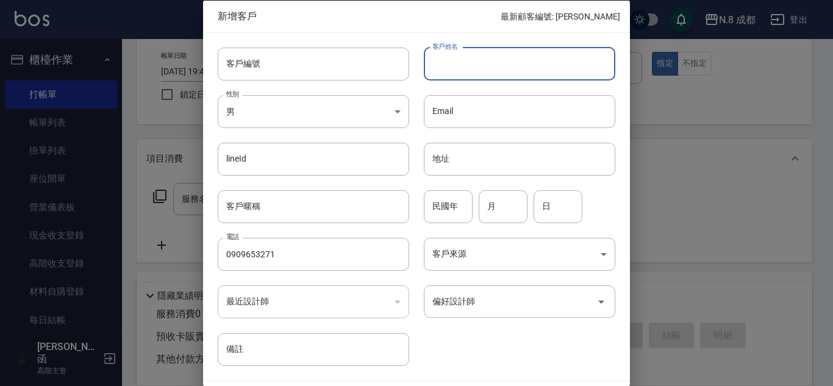
click at [450, 65] on input "客戶姓名" at bounding box center [520, 63] width 192 height 33
type input "[PERSON_NAME]"
click at [455, 203] on input "民國年" at bounding box center [448, 206] width 49 height 33
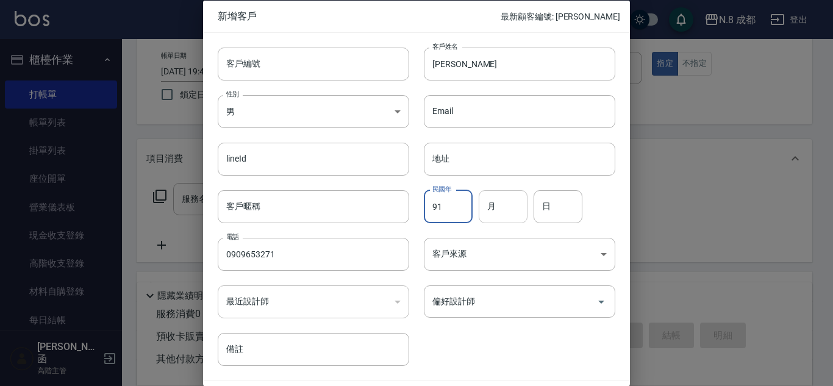
type input "91"
drag, startPoint x: 505, startPoint y: 206, endPoint x: 503, endPoint y: 187, distance: 19.0
click at [505, 206] on input "月" at bounding box center [503, 206] width 49 height 33
type input "07"
click at [568, 212] on input "日" at bounding box center [558, 206] width 49 height 33
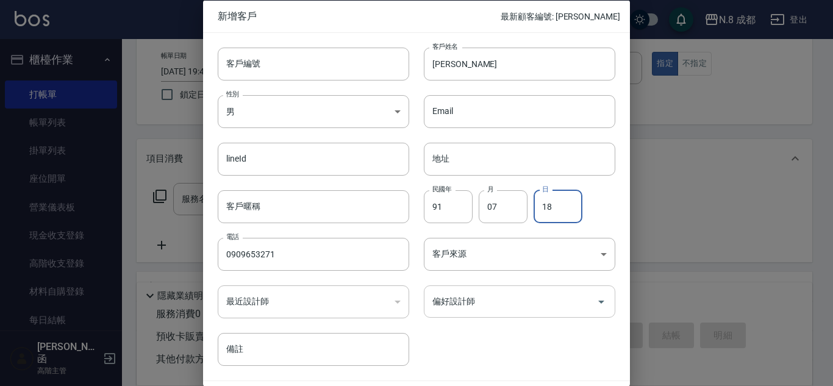
type input "18"
drag, startPoint x: 513, startPoint y: 296, endPoint x: 513, endPoint y: 289, distance: 6.7
click at [513, 295] on input "偏好設計師" at bounding box center [511, 301] width 162 height 21
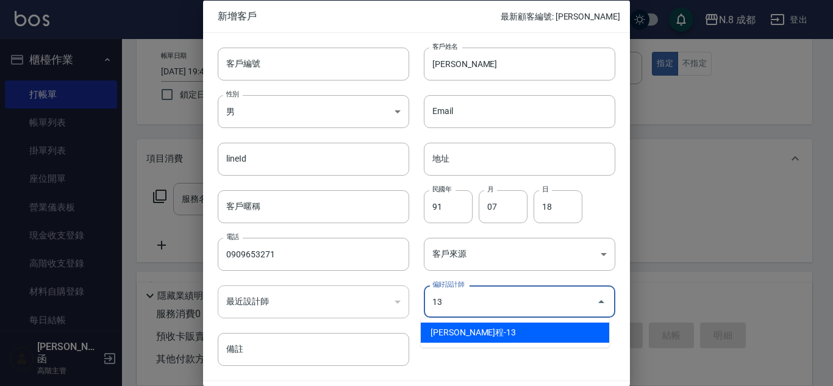
click at [481, 328] on li "[PERSON_NAME]程-13" at bounding box center [515, 333] width 189 height 20
type input "[PERSON_NAME]程"
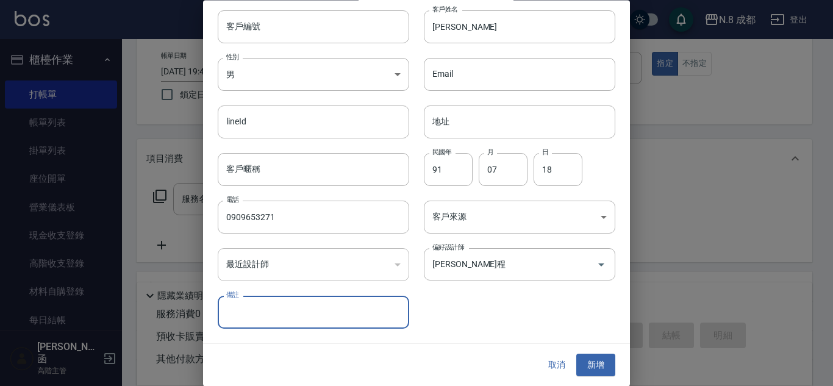
click at [592, 385] on div "取消 新增" at bounding box center [416, 366] width 427 height 42
click at [600, 366] on button "新增" at bounding box center [596, 365] width 39 height 23
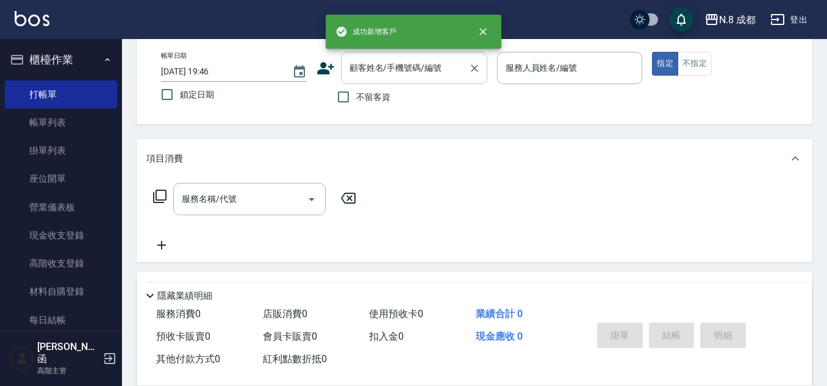
click at [414, 57] on div "顧客姓名/手機號碼/編號 顧客姓名/手機號碼/編號" at bounding box center [414, 68] width 146 height 32
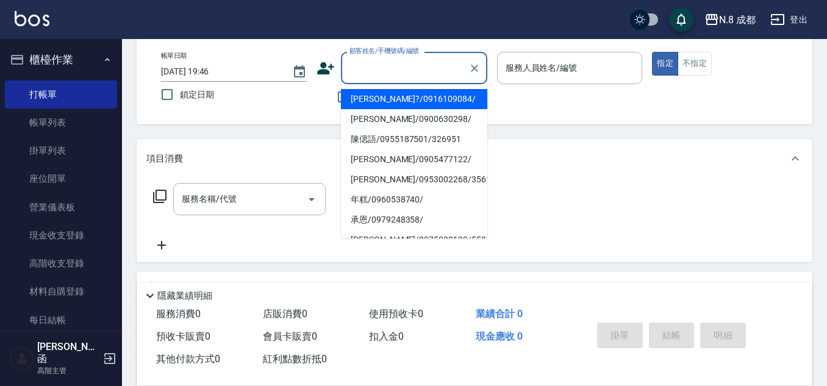
paste input "0909653271"
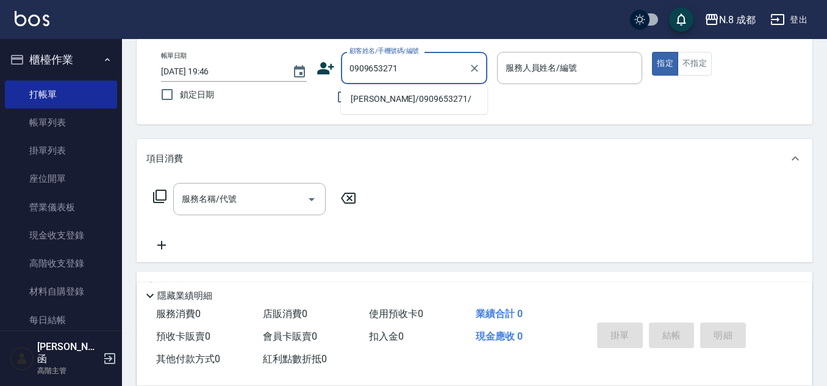
click at [412, 102] on li "[PERSON_NAME]/0909653271/" at bounding box center [414, 99] width 146 height 20
type input "[PERSON_NAME]/0909653271/"
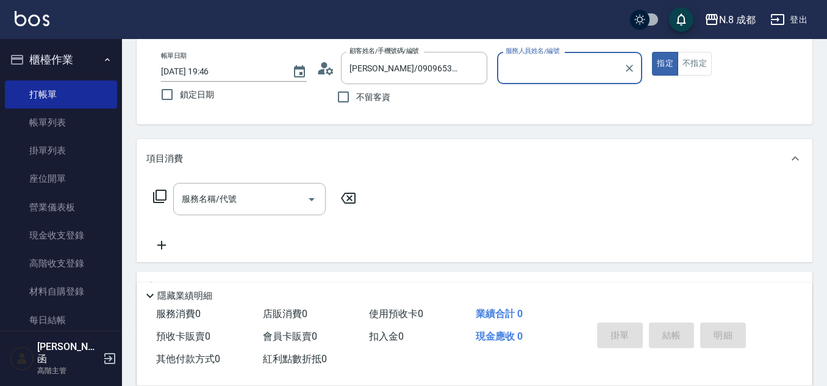
type input "[PERSON_NAME]程-13"
click at [250, 196] on input "服務名稱/代號" at bounding box center [240, 199] width 123 height 21
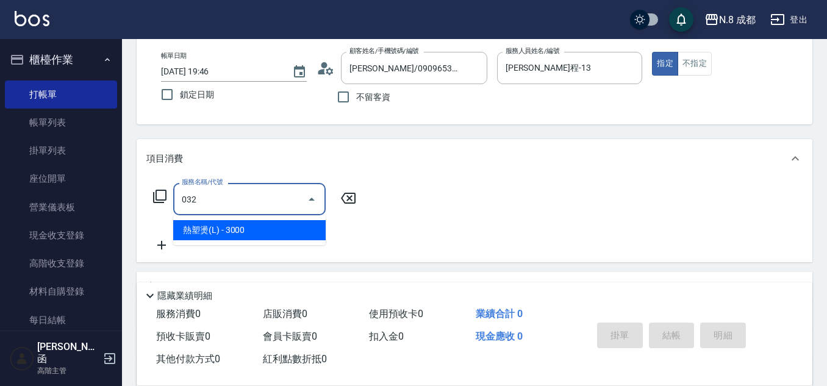
click at [252, 226] on span "熱塑燙(L) - 3000" at bounding box center [249, 230] width 153 height 20
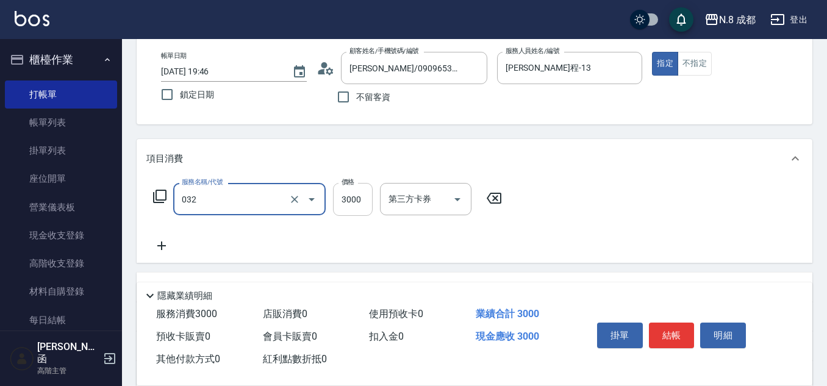
type input "熱塑燙(L)(032)"
click at [348, 204] on input "3000" at bounding box center [353, 199] width 40 height 33
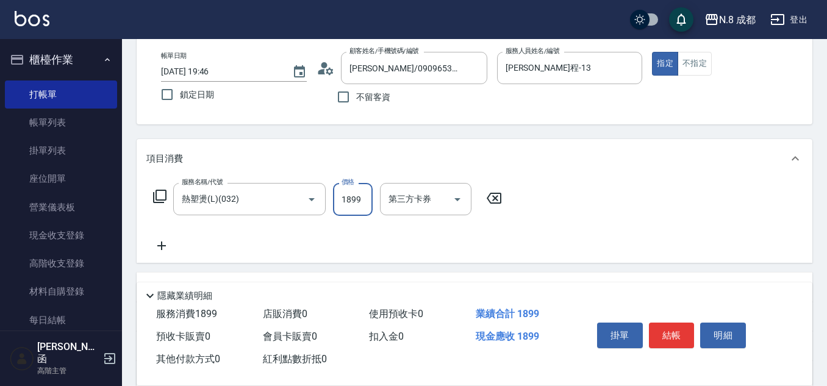
type input "1899"
click at [163, 248] on icon at bounding box center [161, 246] width 31 height 15
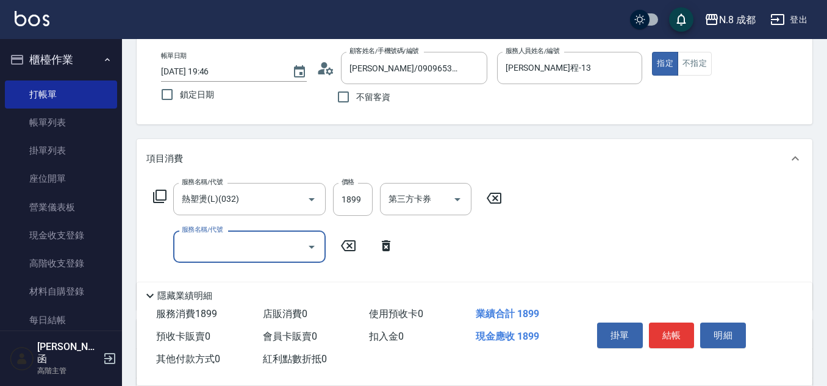
click at [198, 253] on input "服務名稱/代號" at bounding box center [240, 246] width 123 height 21
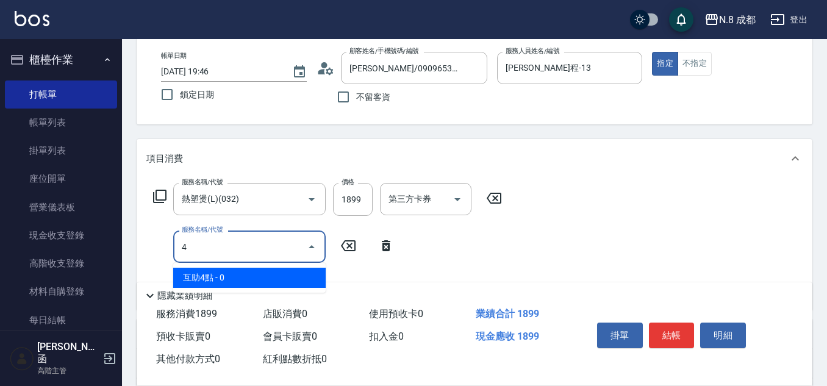
click at [209, 279] on span "互助4點 - 0" at bounding box center [249, 278] width 153 height 20
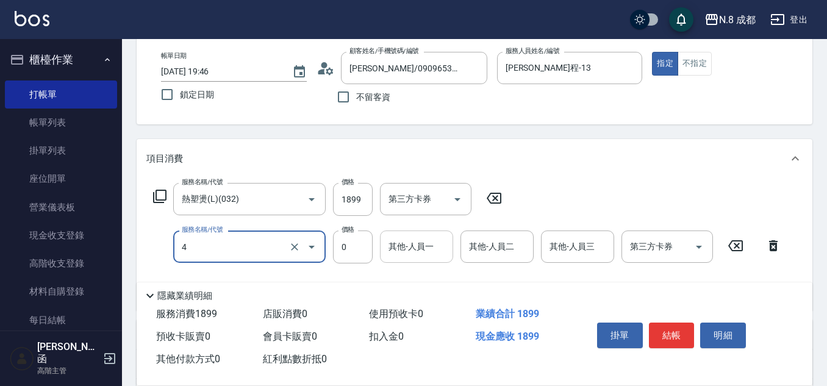
type input "互助4點(4)"
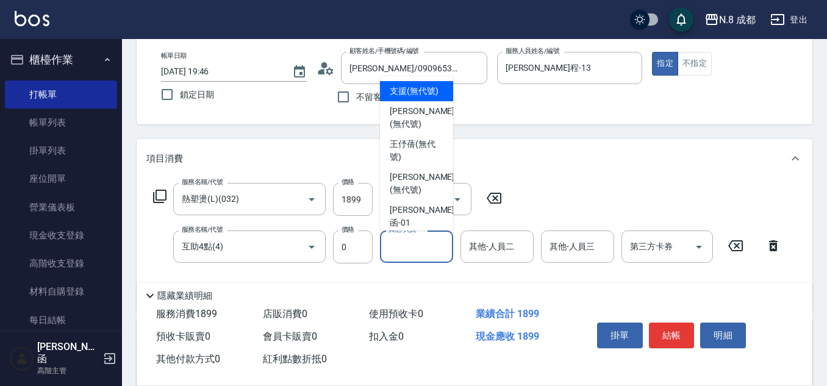
click at [410, 250] on input "其他-人員一" at bounding box center [417, 246] width 62 height 21
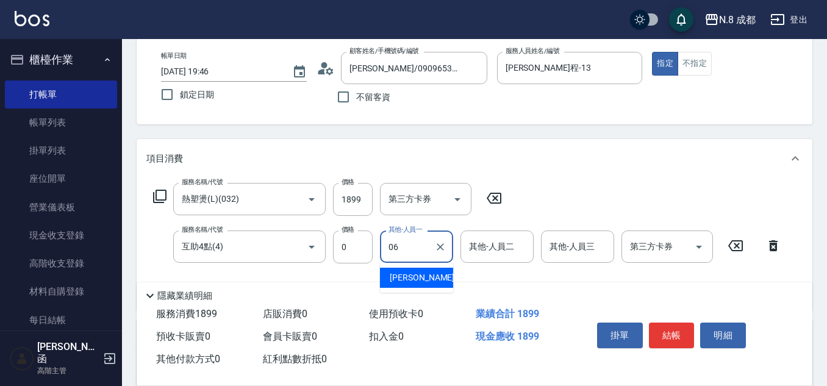
click at [422, 275] on span "[PERSON_NAME] -06" at bounding box center [428, 278] width 77 height 13
type input "[PERSON_NAME]-06"
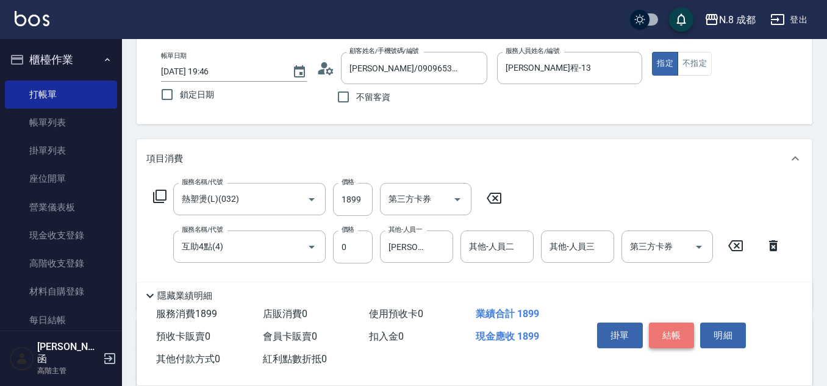
click at [677, 333] on button "結帳" at bounding box center [672, 336] width 46 height 26
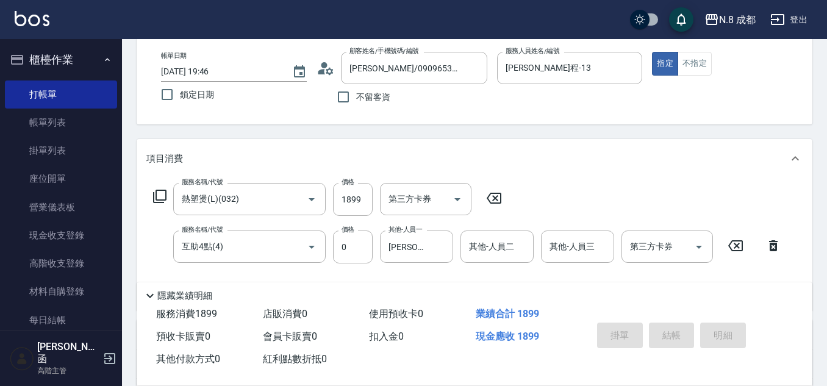
type input "[DATE] 19:47"
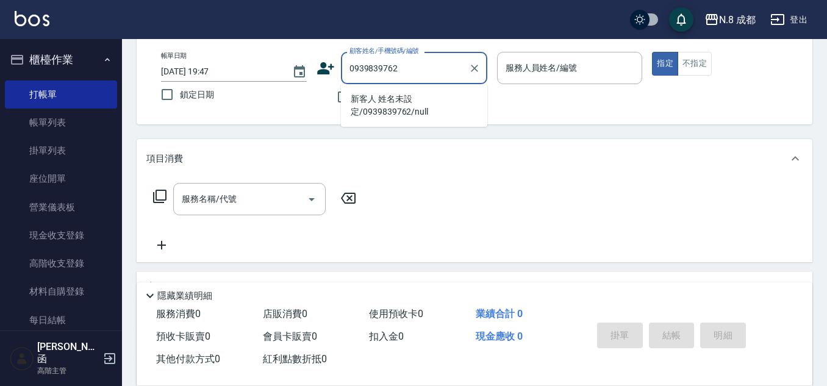
click at [401, 93] on li "新客人 姓名未設定/0939839762/null" at bounding box center [414, 105] width 146 height 33
type input "新客人 姓名未設定/0939839762/null"
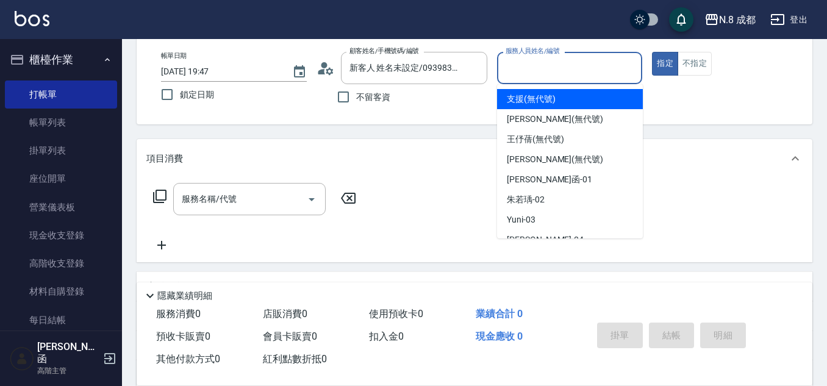
click at [542, 77] on input "服務人員姓名/編號" at bounding box center [570, 67] width 135 height 21
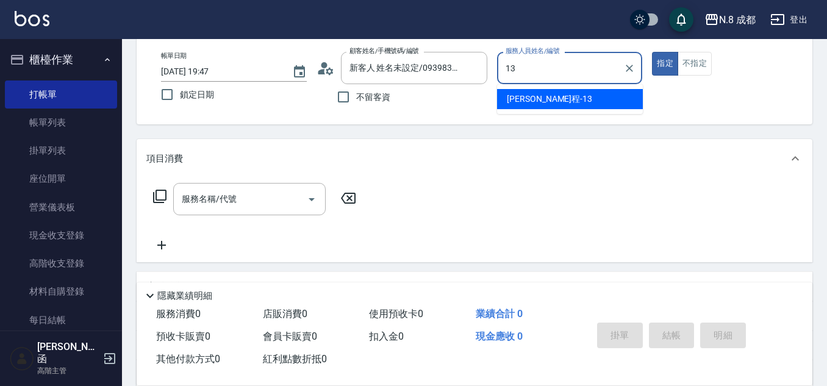
click at [529, 103] on span "[PERSON_NAME]程 -13" at bounding box center [549, 99] width 85 height 13
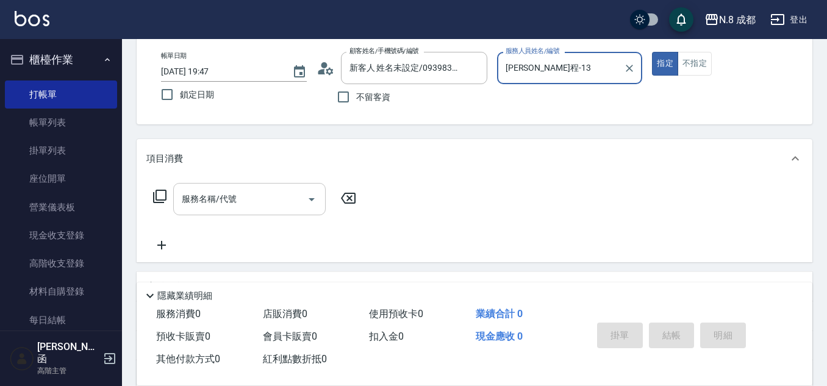
type input "[PERSON_NAME]程-13"
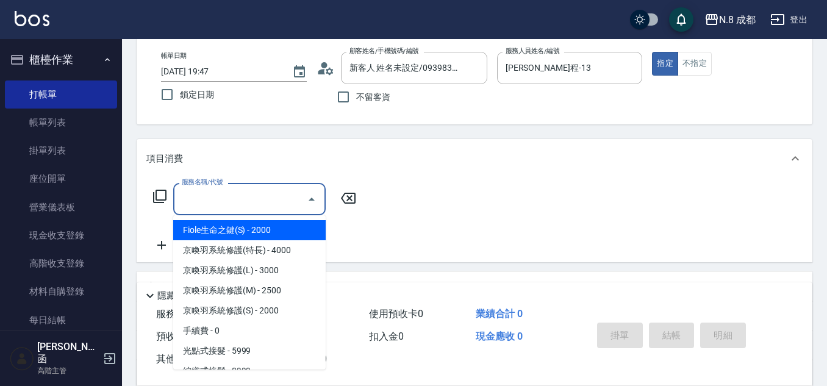
click at [227, 201] on input "服務名稱/代號" at bounding box center [240, 199] width 123 height 21
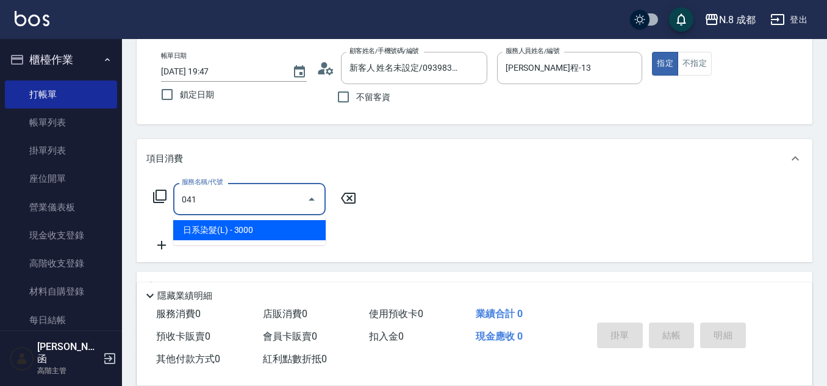
click at [251, 233] on span "日系染髮(L) - 3000" at bounding box center [249, 230] width 153 height 20
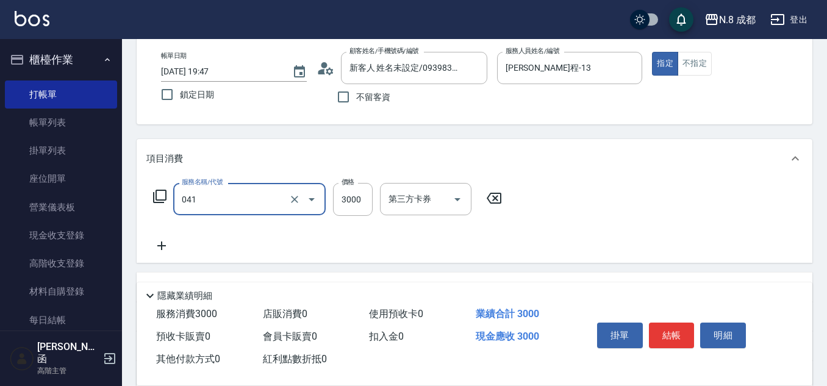
type input "日系染髮(L)(041)"
click at [164, 251] on icon at bounding box center [161, 246] width 31 height 15
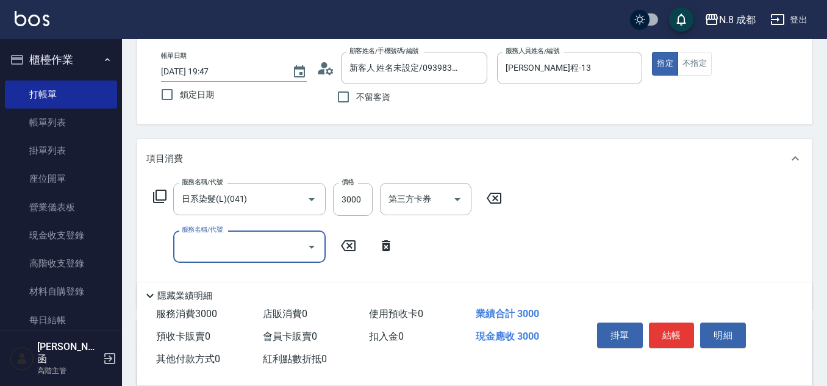
click at [219, 248] on input "服務名稱/代號" at bounding box center [240, 246] width 123 height 21
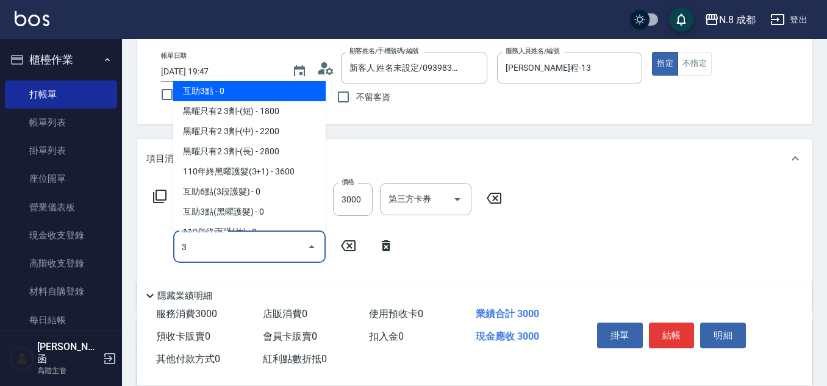
click at [275, 93] on span "互助3點 - 0" at bounding box center [249, 91] width 153 height 20
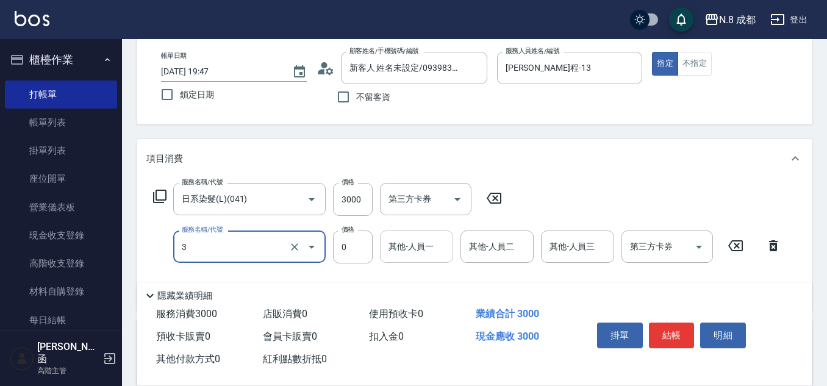
type input "互助3點(3)"
click at [425, 250] on input "其他-人員一" at bounding box center [417, 246] width 62 height 21
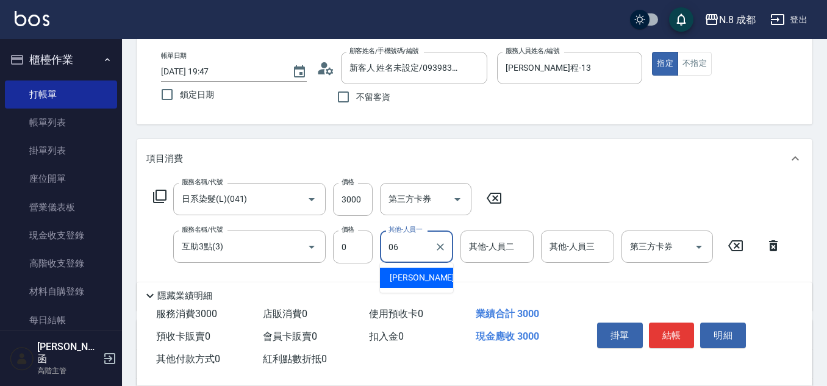
click at [434, 279] on div "[PERSON_NAME] -06" at bounding box center [416, 278] width 73 height 20
type input "[PERSON_NAME]-06"
click at [677, 333] on button "結帳" at bounding box center [672, 336] width 46 height 26
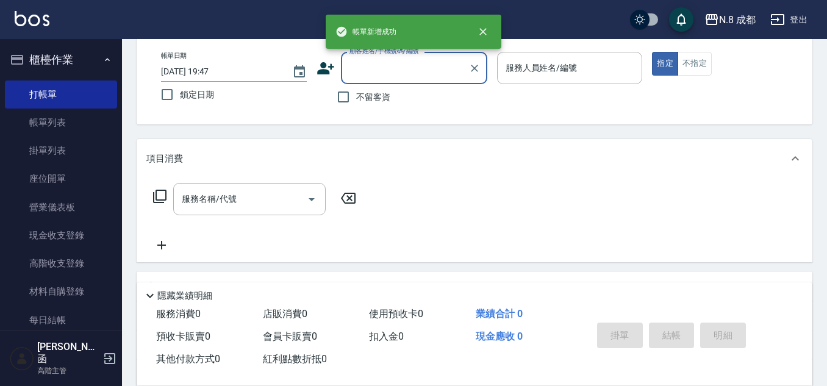
scroll to position [0, 0]
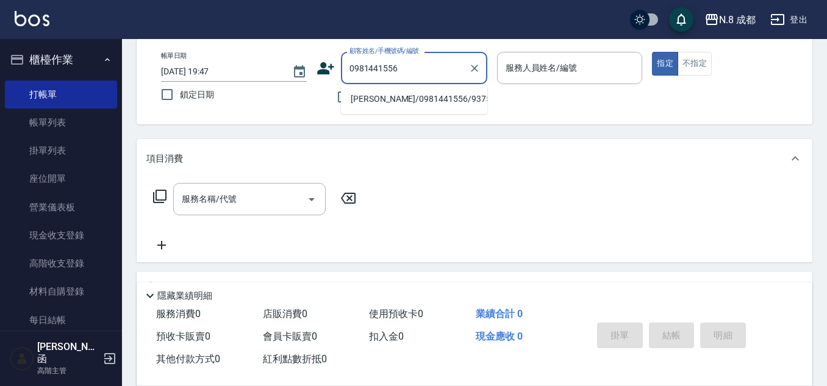
click at [419, 97] on li "[PERSON_NAME]/0981441556/937523" at bounding box center [414, 99] width 146 height 20
type input "[PERSON_NAME]/0981441556/937523"
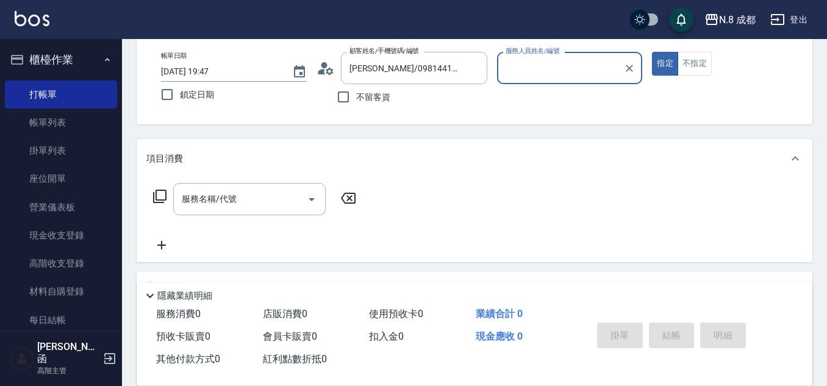
type input "[PERSON_NAME]程-13"
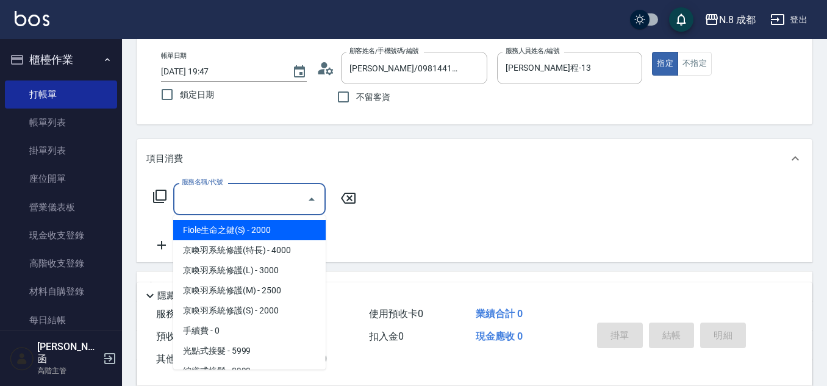
click at [226, 207] on input "服務名稱/代號" at bounding box center [240, 199] width 123 height 21
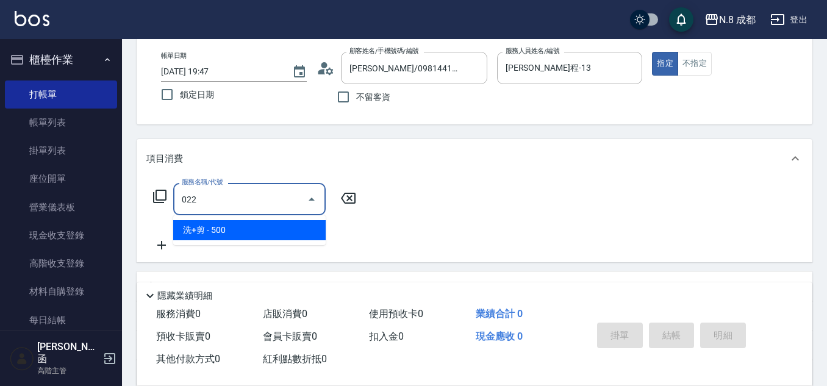
click at [235, 229] on span "洗+剪 - 500" at bounding box center [249, 230] width 153 height 20
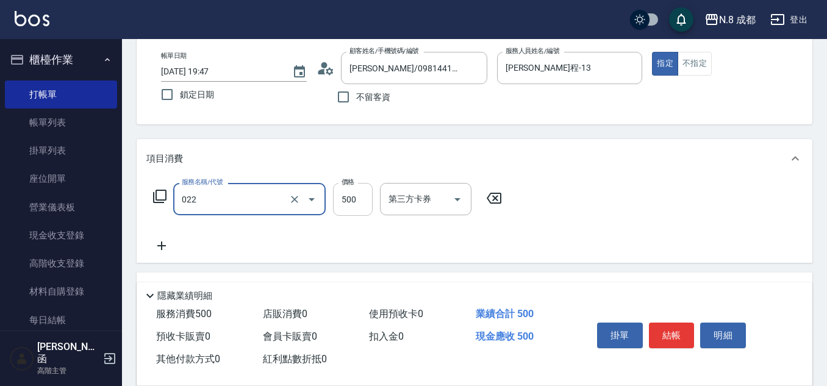
type input "洗+剪(022)"
click at [359, 201] on input "500" at bounding box center [353, 199] width 40 height 33
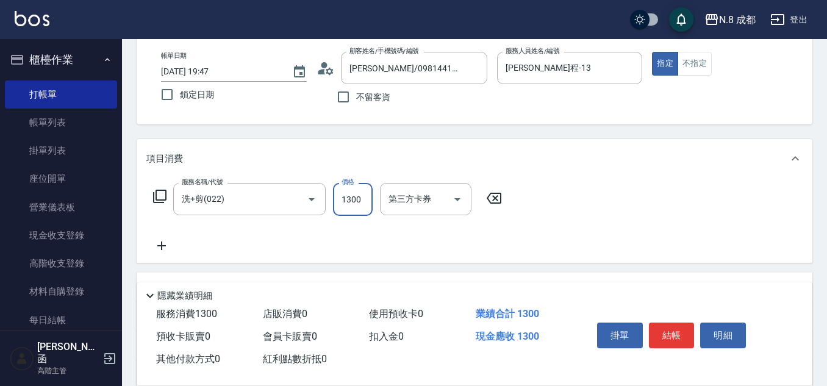
type input "1300"
click at [169, 244] on icon at bounding box center [161, 246] width 31 height 15
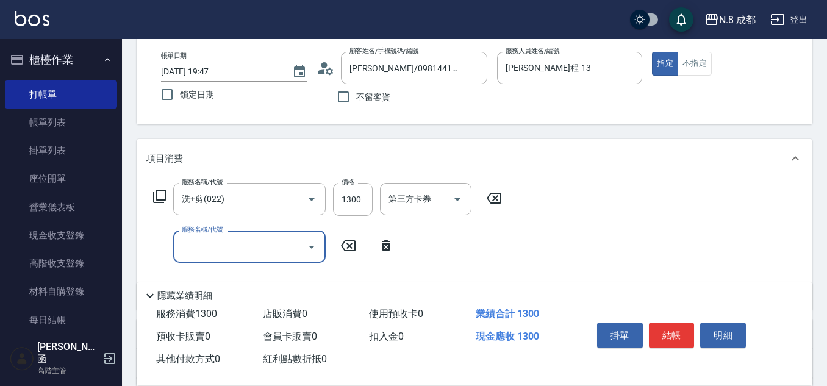
click at [220, 244] on input "服務名稱/代號" at bounding box center [240, 246] width 123 height 21
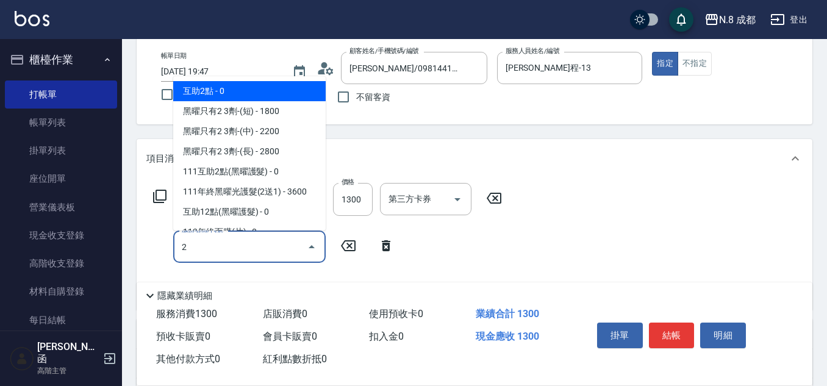
click at [226, 91] on span "互助2點 - 0" at bounding box center [249, 91] width 153 height 20
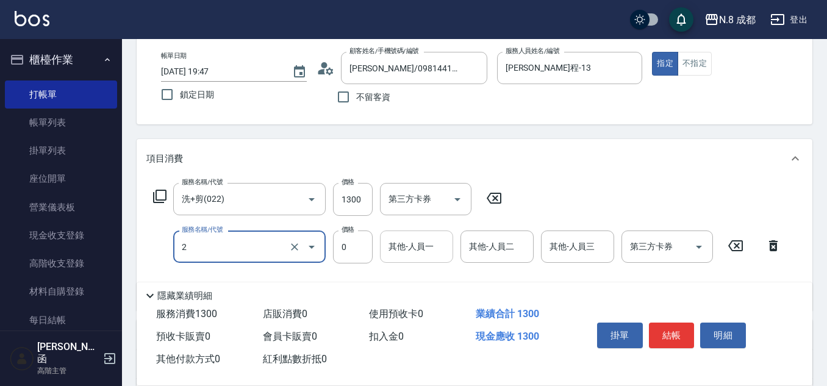
type input "互助2點(2)"
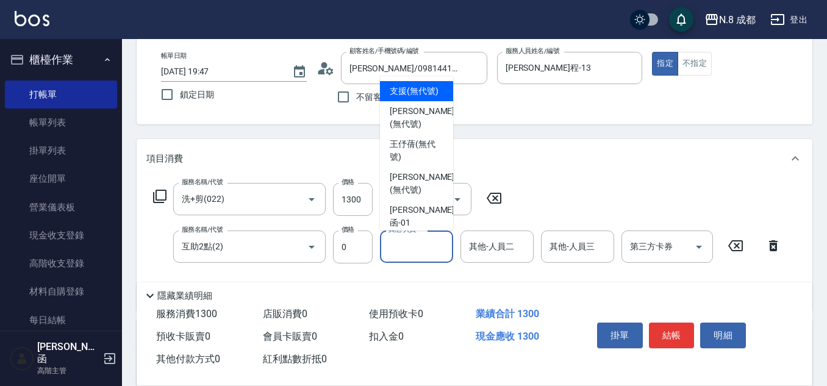
click at [426, 247] on input "其他-人員一" at bounding box center [417, 246] width 62 height 21
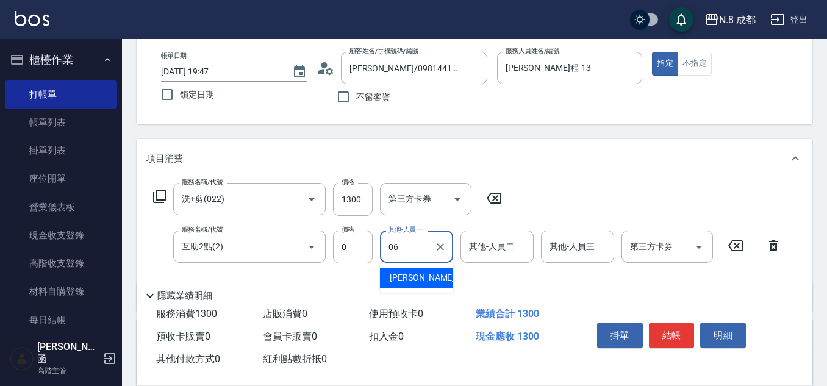
click at [419, 279] on span "[PERSON_NAME] -06" at bounding box center [428, 278] width 77 height 13
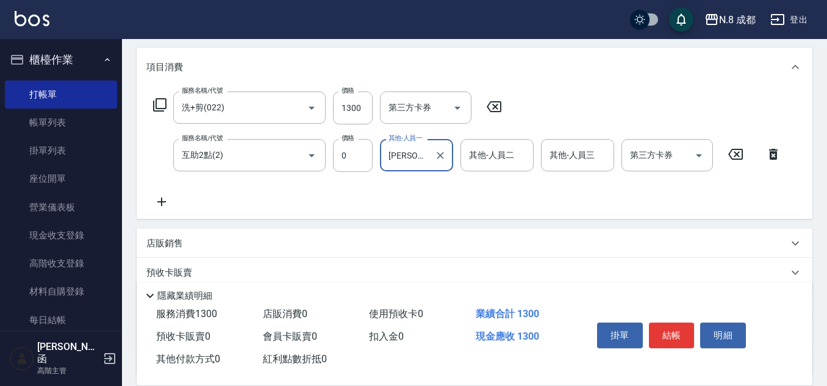
scroll to position [183, 0]
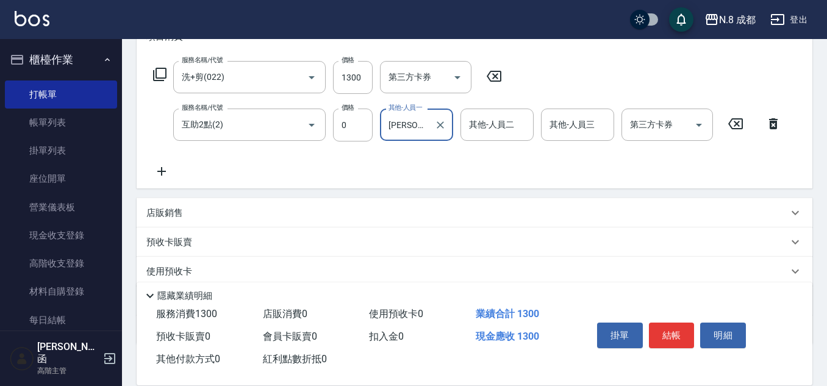
type input "[PERSON_NAME]-06"
click at [175, 222] on div "店販銷售" at bounding box center [475, 212] width 676 height 29
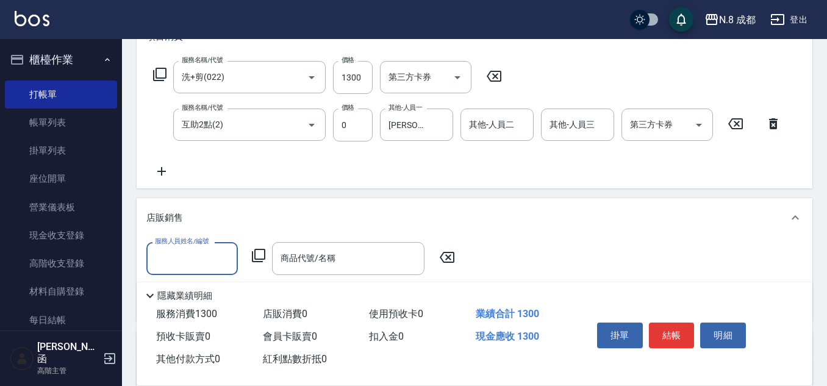
scroll to position [0, 0]
click at [204, 255] on input "服務人員姓名/編號" at bounding box center [192, 258] width 81 height 21
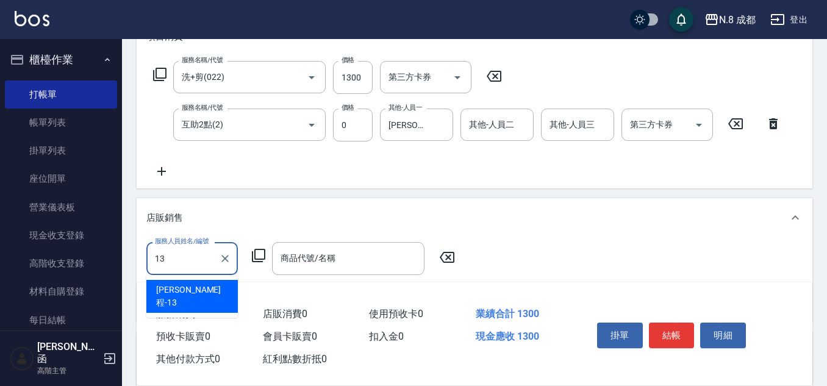
drag, startPoint x: 193, startPoint y: 283, endPoint x: 220, endPoint y: 279, distance: 27.1
click at [194, 284] on div "[PERSON_NAME]程 -13" at bounding box center [192, 296] width 92 height 33
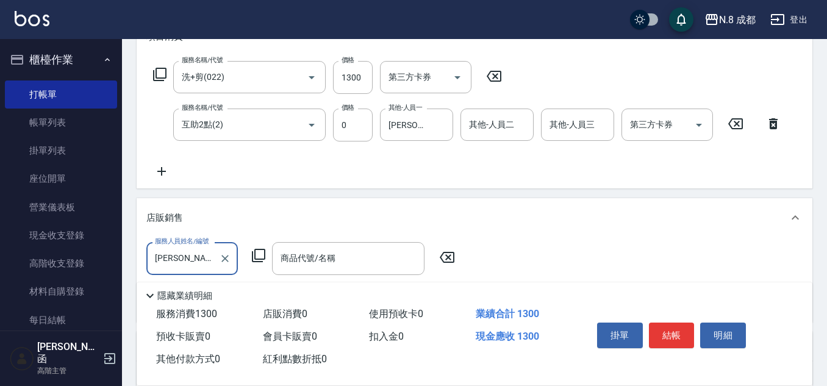
type input "[PERSON_NAME]程-13"
click at [259, 261] on icon at bounding box center [258, 255] width 15 height 15
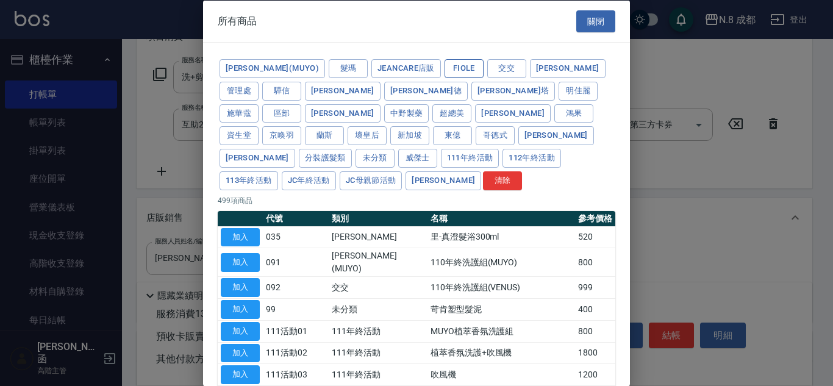
click at [445, 63] on button "Fiole" at bounding box center [464, 68] width 39 height 19
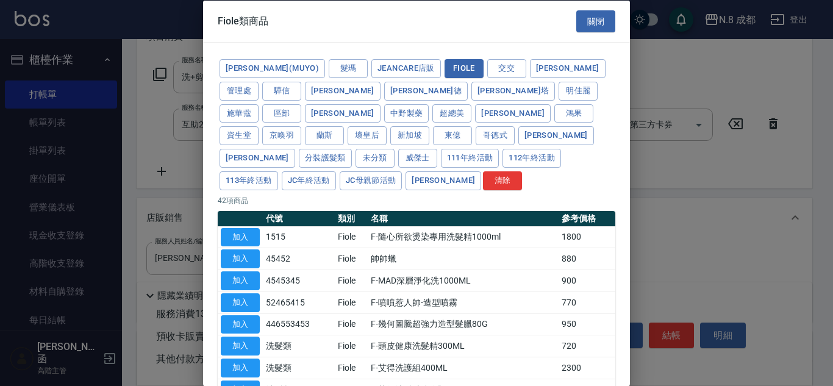
click at [246, 250] on button "加入" at bounding box center [240, 259] width 39 height 19
type input "帥帥蠟"
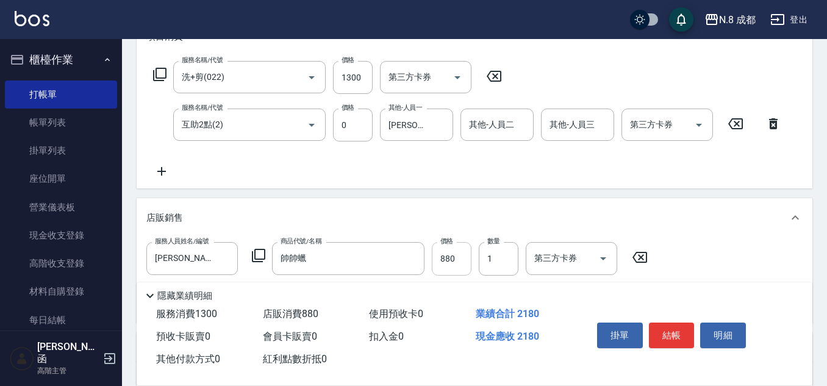
click at [458, 256] on input "880" at bounding box center [452, 258] width 40 height 33
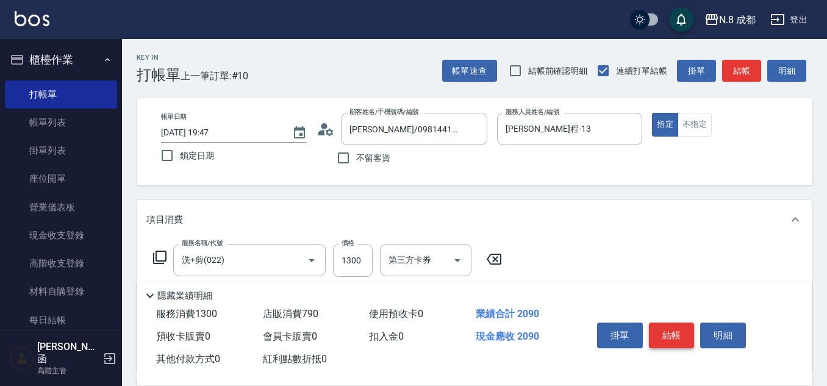
type input "790"
click at [680, 326] on button "結帳" at bounding box center [672, 336] width 46 height 26
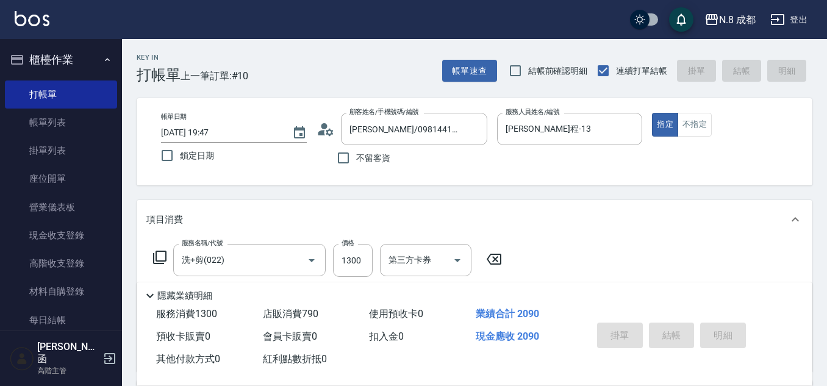
type input "[DATE] 19:48"
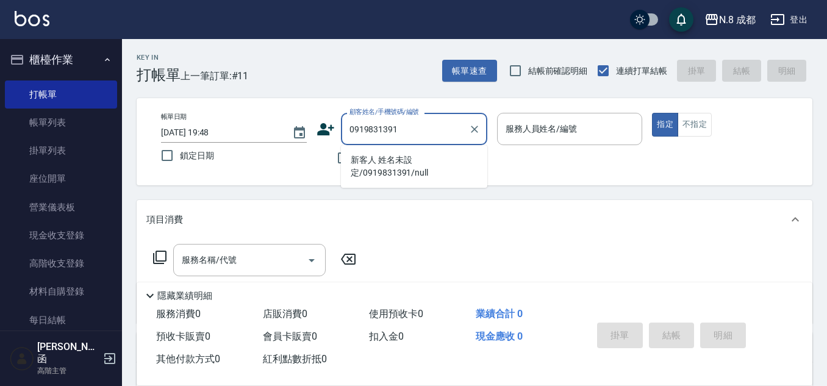
click at [394, 164] on li "新客人 姓名未設定/0919831391/null" at bounding box center [414, 166] width 146 height 33
type input "新客人 姓名未設定/0919831391/null"
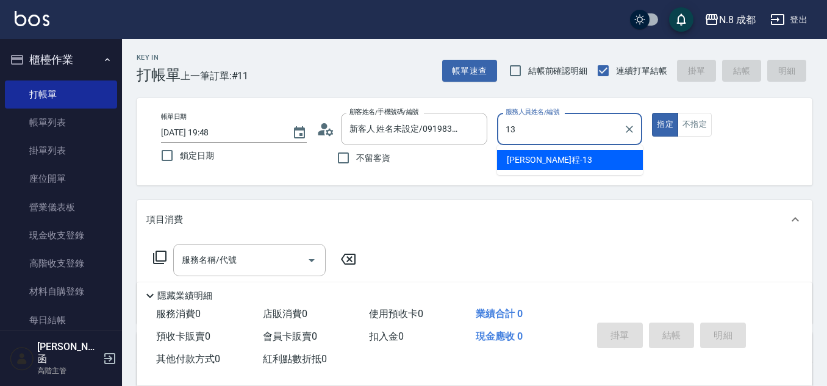
click at [539, 157] on span "[PERSON_NAME]程 -13" at bounding box center [549, 160] width 85 height 13
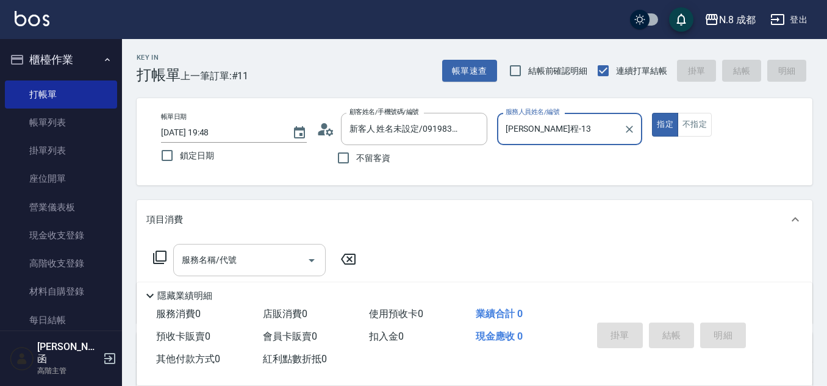
type input "[PERSON_NAME]程-13"
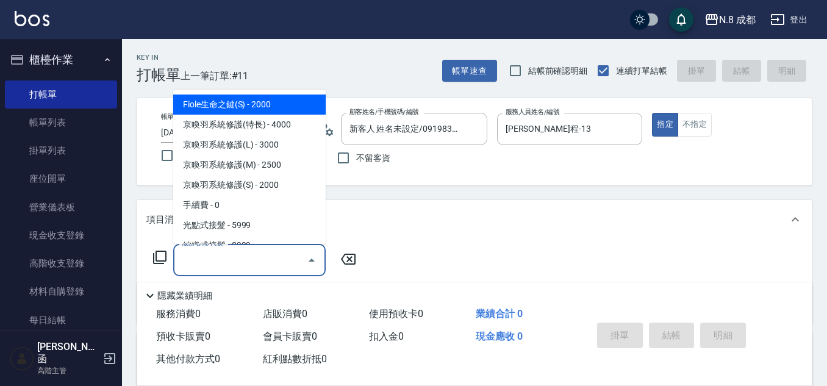
click at [262, 264] on input "服務名稱/代號" at bounding box center [240, 260] width 123 height 21
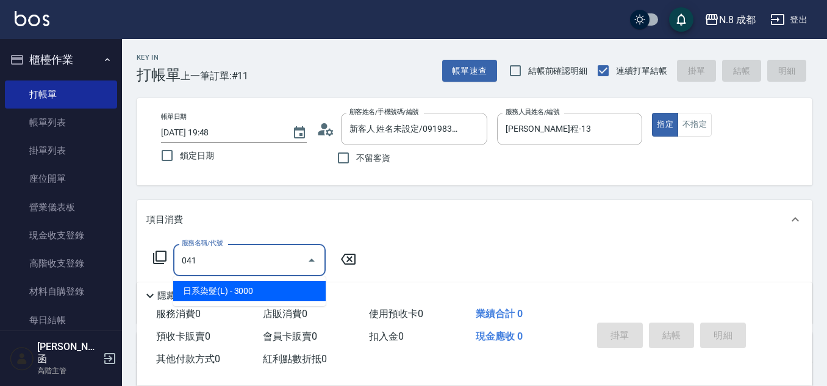
click at [248, 284] on span "日系染髮(L) - 3000" at bounding box center [249, 291] width 153 height 20
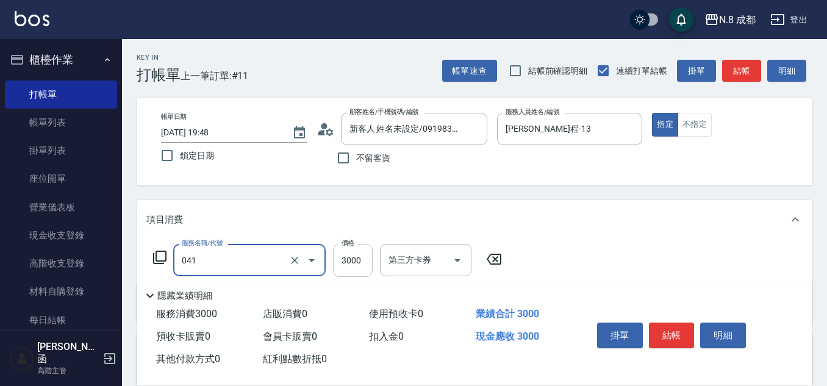
type input "日系染髮(L)(041)"
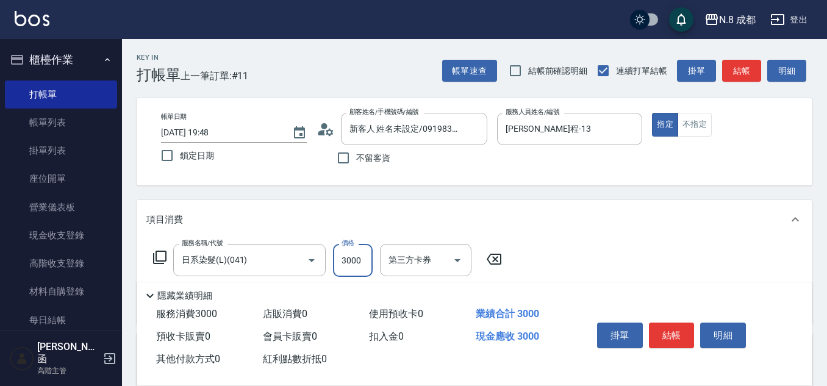
click at [354, 263] on input "3000" at bounding box center [353, 260] width 40 height 33
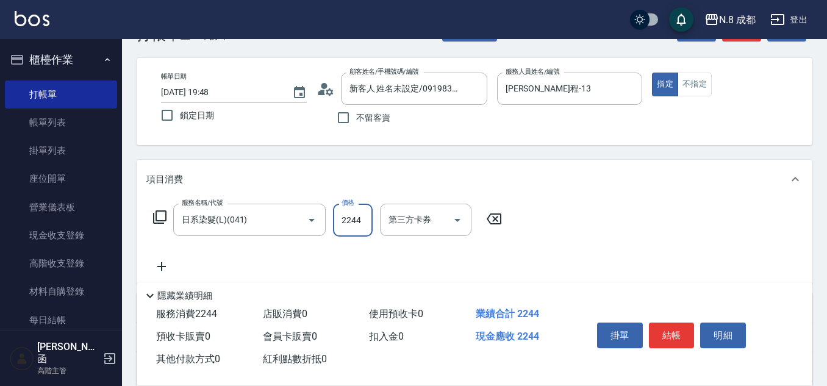
scroll to position [61, 0]
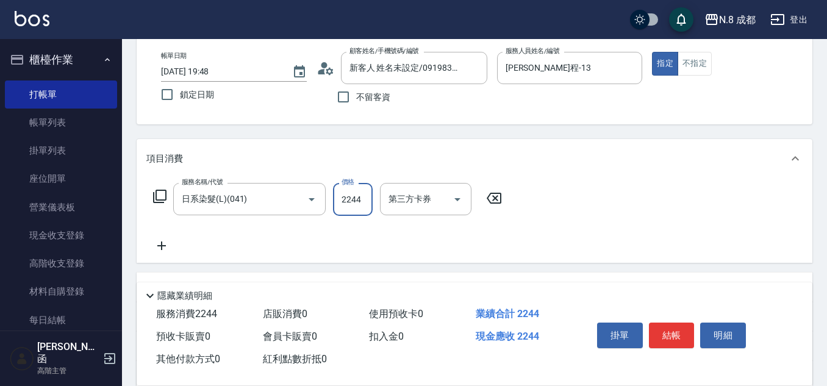
type input "2244"
click at [159, 245] on icon at bounding box center [161, 246] width 31 height 15
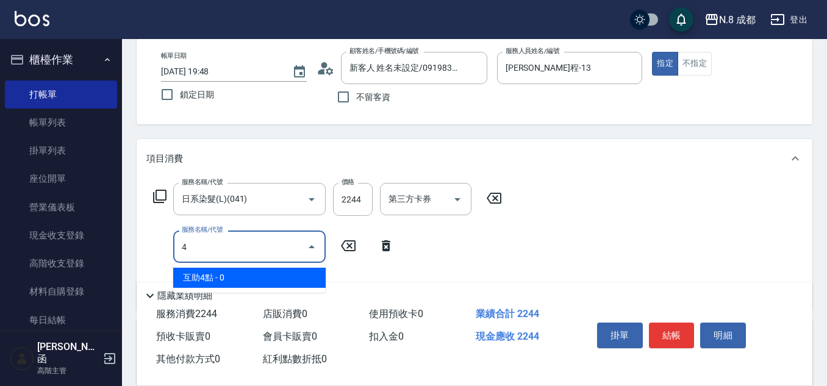
click at [210, 279] on span "互助4點 - 0" at bounding box center [249, 278] width 153 height 20
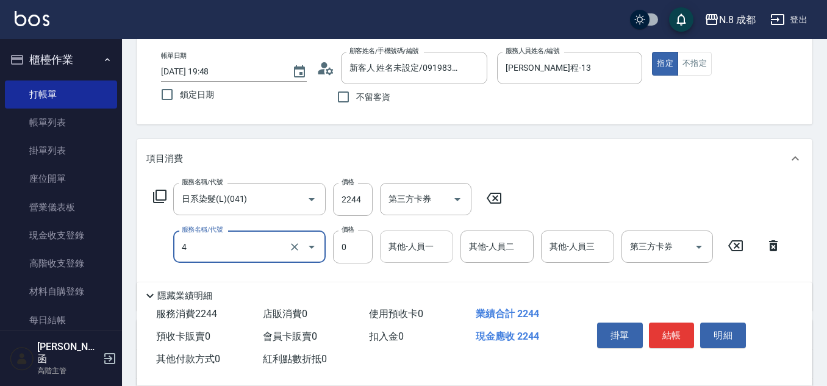
type input "互助4點(4)"
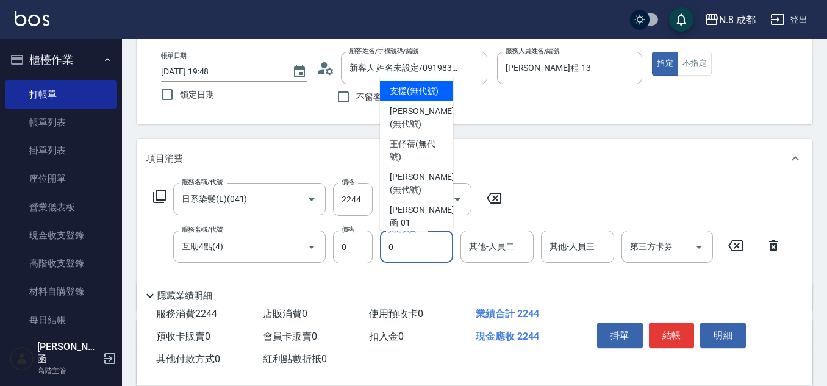
click at [405, 245] on input "0" at bounding box center [417, 246] width 62 height 21
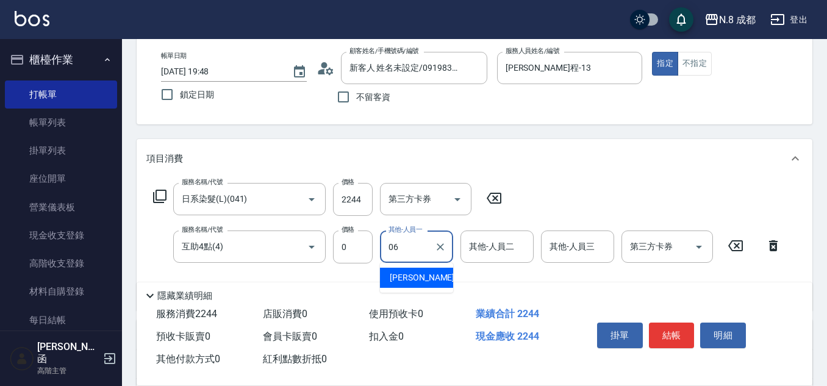
click at [414, 275] on span "[PERSON_NAME] -06" at bounding box center [428, 278] width 77 height 13
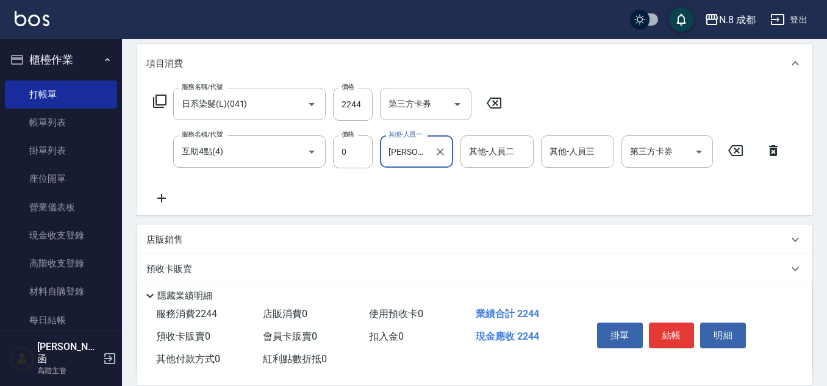
scroll to position [259, 0]
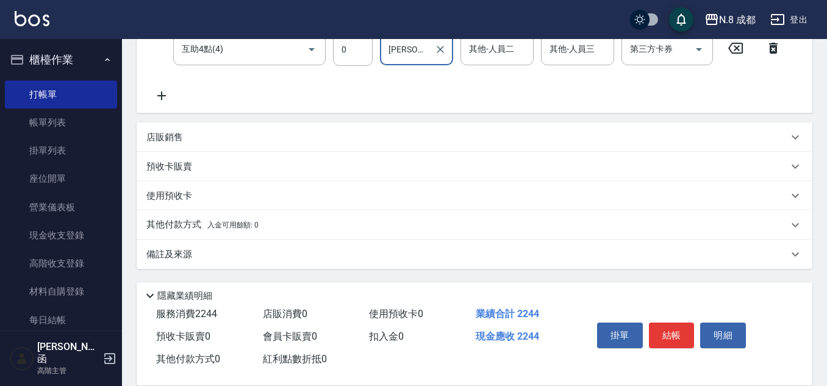
type input "[PERSON_NAME]-06"
click at [174, 223] on p "其他付款方式 入金可用餘額: 0" at bounding box center [202, 224] width 112 height 13
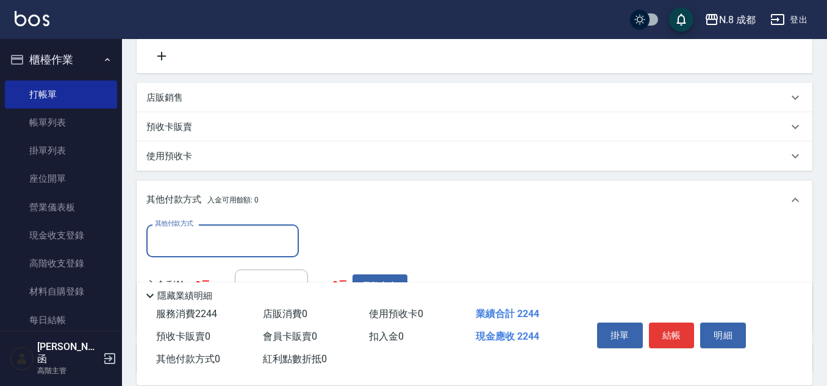
scroll to position [320, 0]
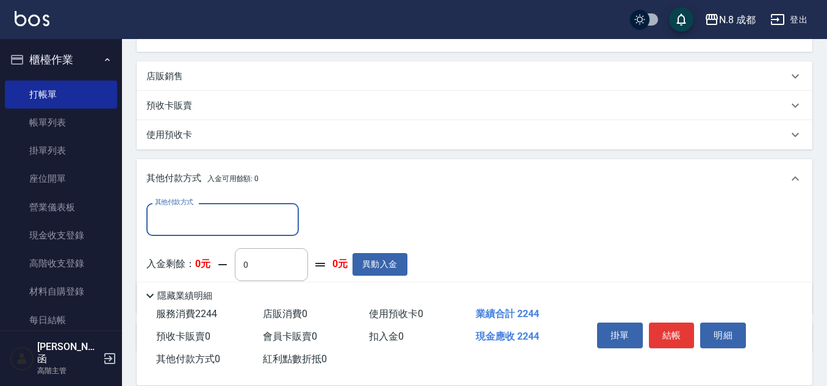
click at [182, 226] on input "其他付款方式" at bounding box center [223, 219] width 142 height 21
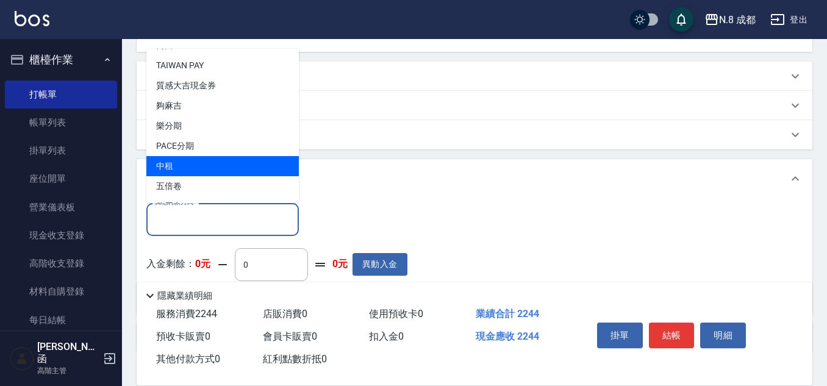
scroll to position [37, 0]
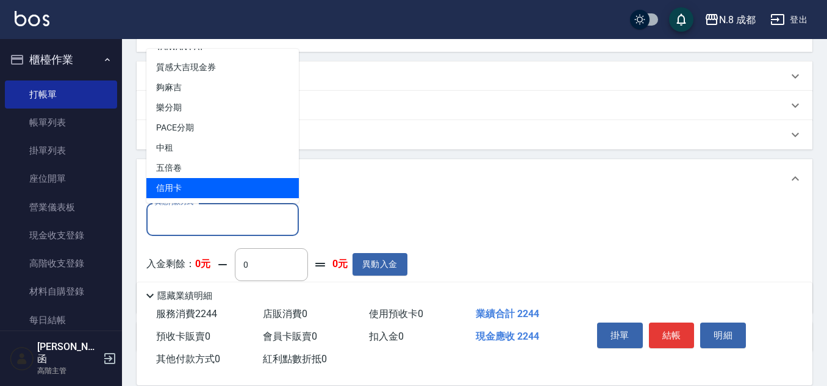
click at [227, 179] on span "信用卡" at bounding box center [222, 188] width 153 height 20
type input "信用卡"
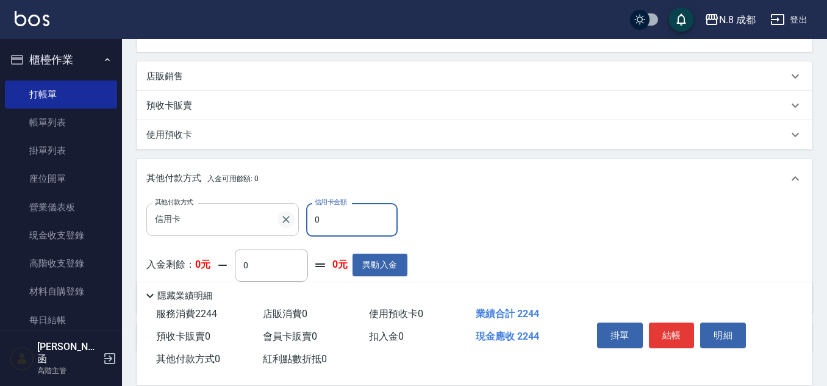
drag, startPoint x: 317, startPoint y: 220, endPoint x: 287, endPoint y: 217, distance: 30.7
click at [288, 217] on div "其他付款方式 信用卡 其他付款方式 信用卡金額 0 信用卡金額" at bounding box center [276, 219] width 261 height 33
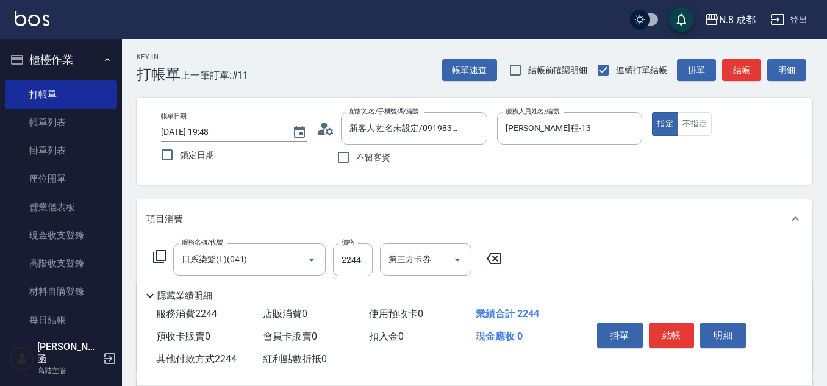
scroll to position [0, 0]
type input "2244"
click at [685, 327] on button "結帳" at bounding box center [672, 336] width 46 height 26
type input "[DATE] 19:49"
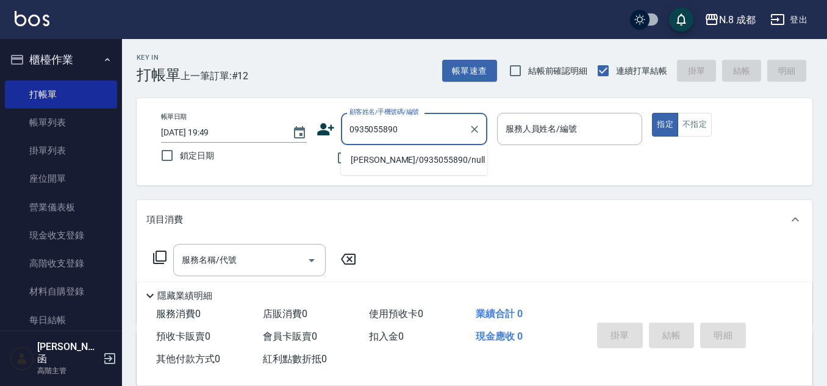
click at [381, 156] on li "[PERSON_NAME]/0935055890/null" at bounding box center [414, 160] width 146 height 20
type input "[PERSON_NAME]/0935055890/null"
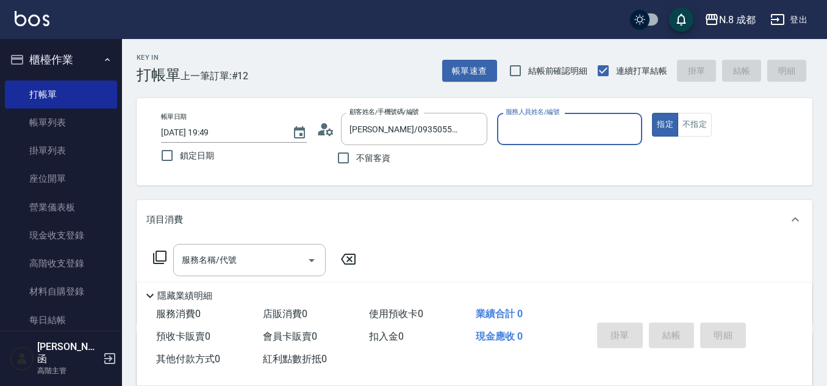
type input "[PERSON_NAME]程-13"
click at [244, 261] on input "服務名稱/代號" at bounding box center [240, 260] width 123 height 21
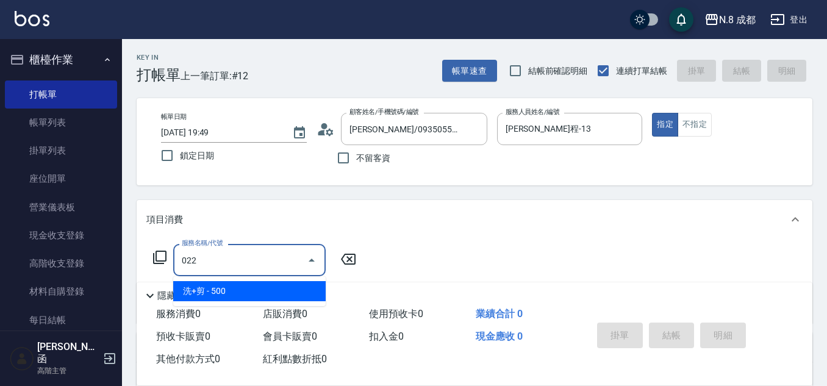
click at [245, 290] on span "洗+剪 - 500" at bounding box center [249, 291] width 153 height 20
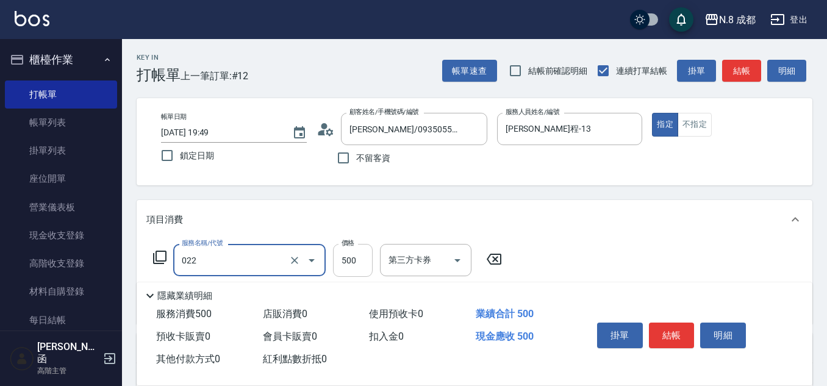
type input "洗+剪(022)"
click at [354, 267] on input "500" at bounding box center [353, 260] width 40 height 33
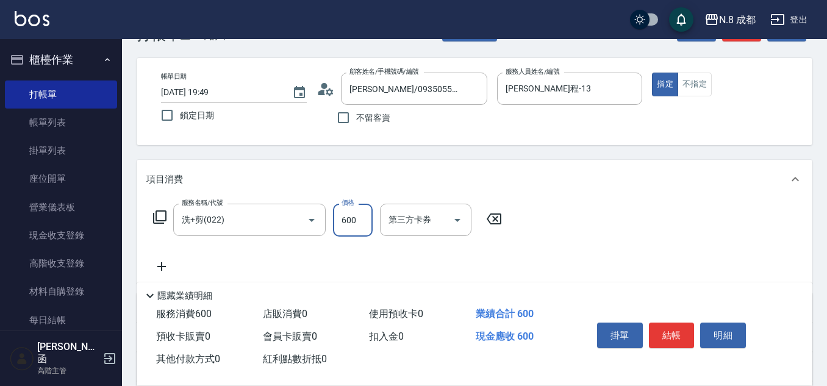
scroll to position [61, 0]
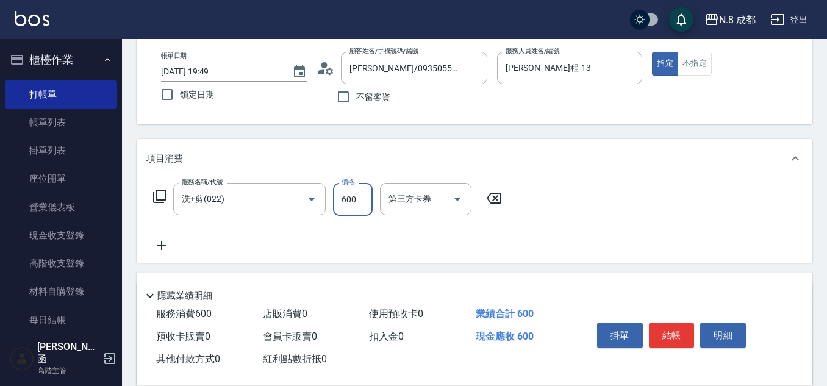
type input "600"
click at [162, 246] on icon at bounding box center [161, 246] width 9 height 9
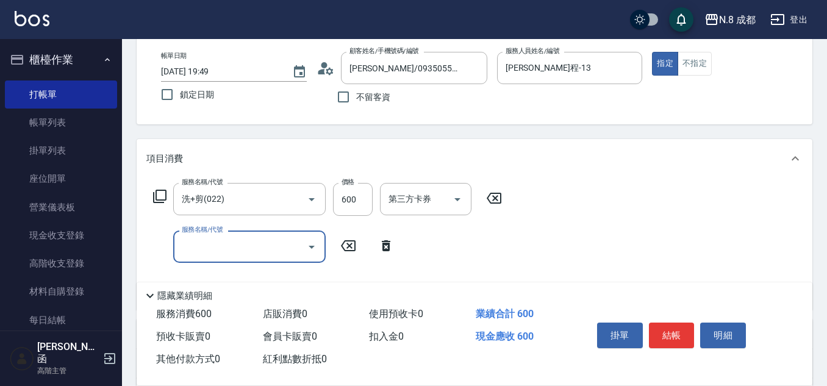
click at [196, 248] on input "服務名稱/代號" at bounding box center [240, 246] width 123 height 21
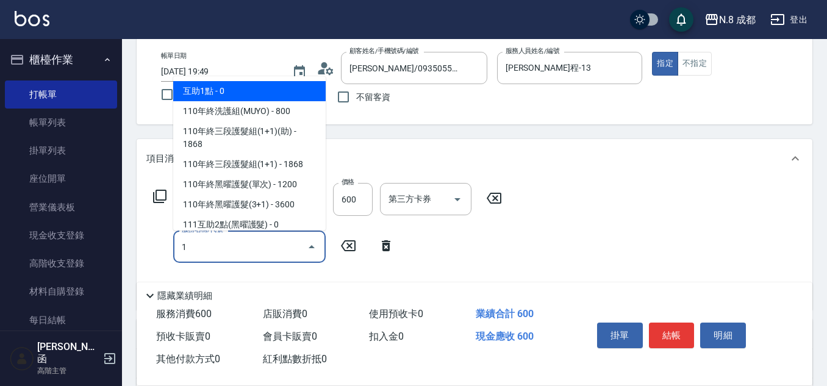
click at [223, 96] on span "互助1點 - 0" at bounding box center [249, 91] width 153 height 20
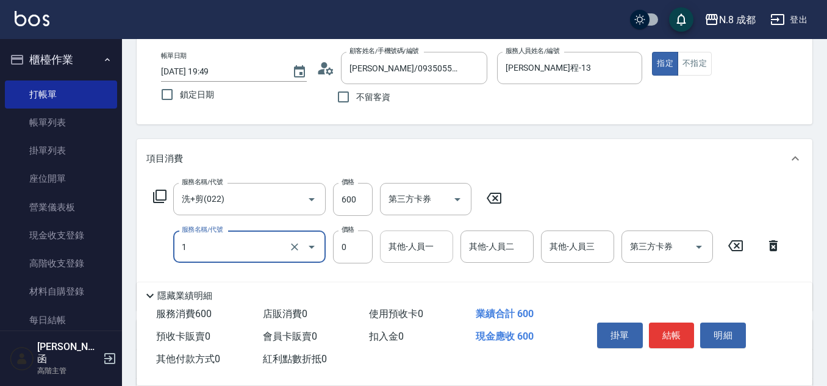
type input "互助1點(1)"
click at [414, 254] on input "其他-人員一" at bounding box center [417, 246] width 62 height 21
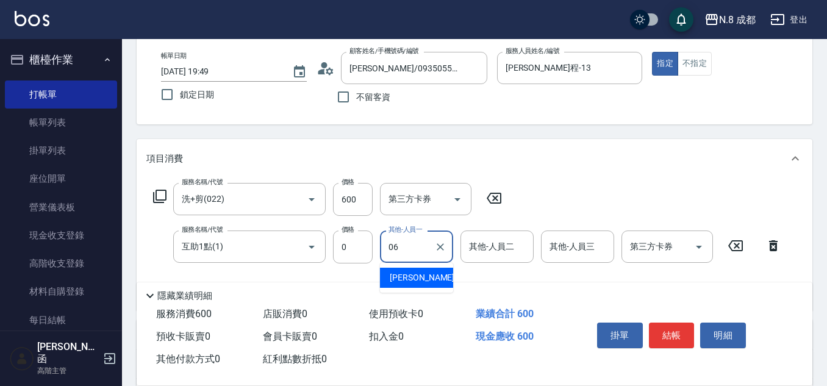
click at [427, 276] on span "[PERSON_NAME] -06" at bounding box center [428, 278] width 77 height 13
type input "[PERSON_NAME]-06"
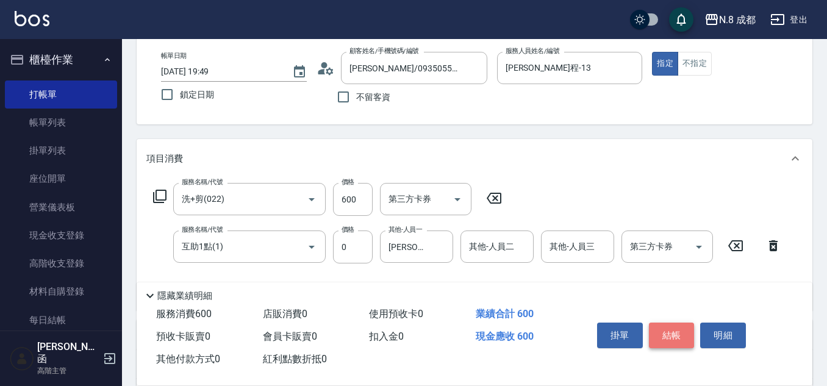
click at [682, 331] on button "結帳" at bounding box center [672, 336] width 46 height 26
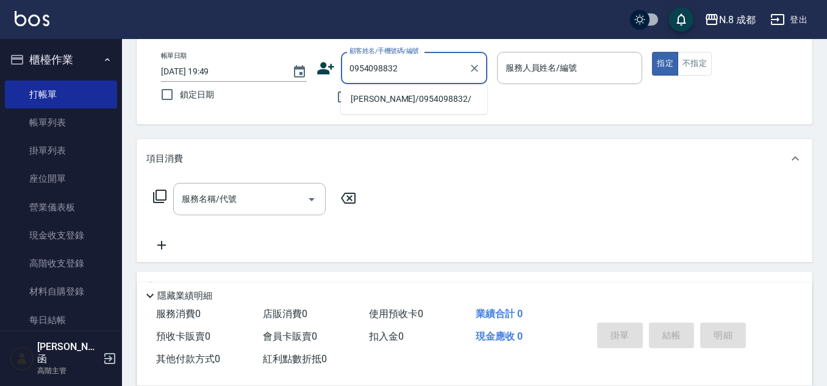
click at [406, 104] on li "[PERSON_NAME]/0954098832/" at bounding box center [414, 99] width 146 height 20
type input "[PERSON_NAME]/0954098832/"
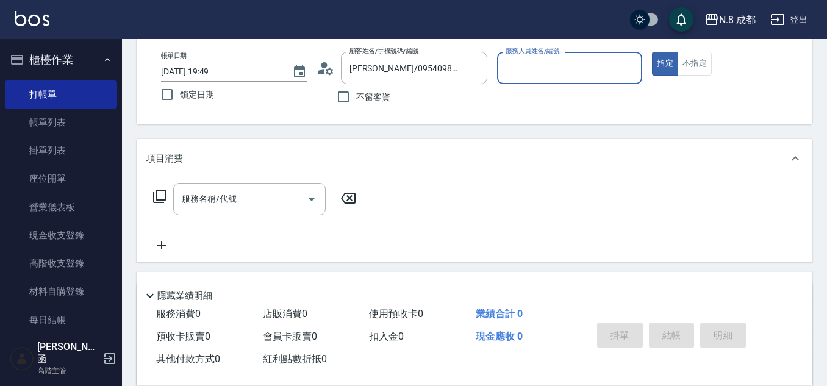
type input "[PERSON_NAME]程-13"
click at [242, 193] on input "服務名稱/代號" at bounding box center [240, 199] width 123 height 21
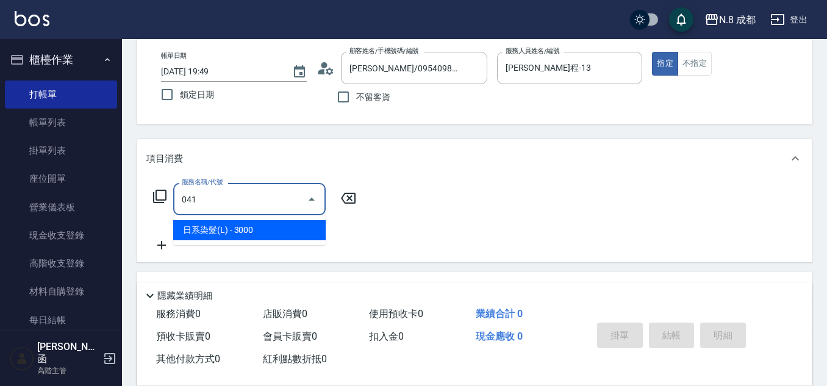
drag, startPoint x: 253, startPoint y: 231, endPoint x: 326, endPoint y: 214, distance: 75.3
click at [253, 232] on span "日系染髮(L) - 3000" at bounding box center [249, 230] width 153 height 20
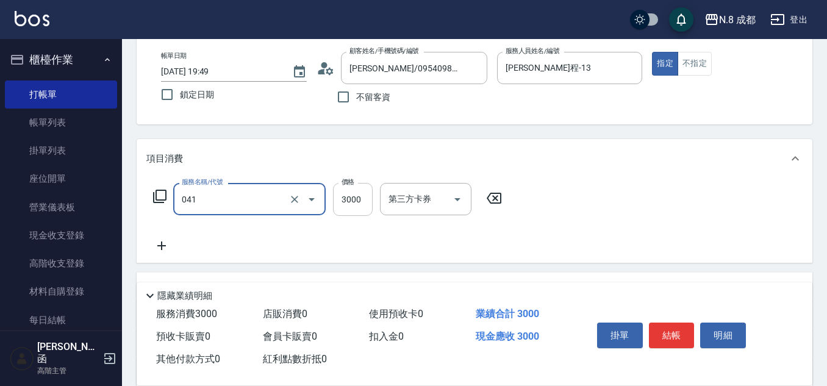
type input "日系染髮(L)(041)"
click at [351, 204] on input "3000" at bounding box center [353, 199] width 40 height 33
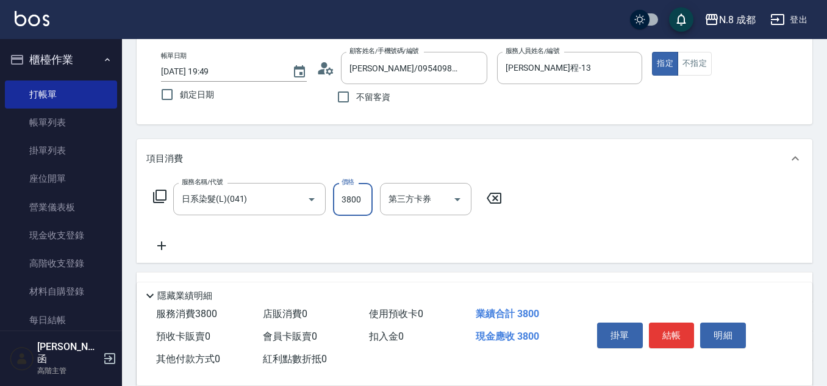
type input "3800"
click at [168, 240] on icon at bounding box center [161, 246] width 31 height 15
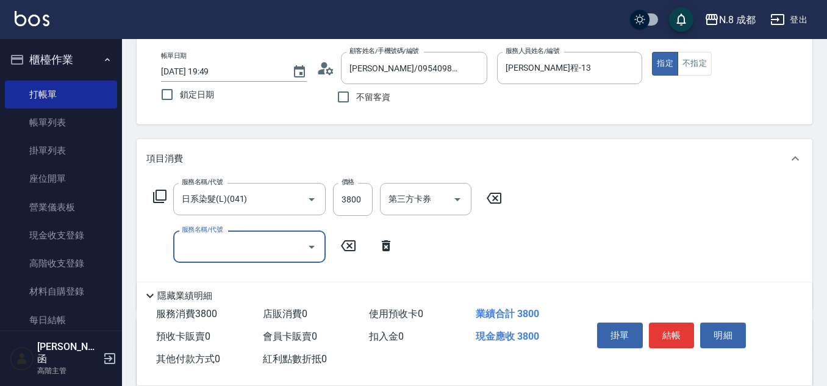
click at [215, 249] on input "服務名稱/代號" at bounding box center [240, 246] width 123 height 21
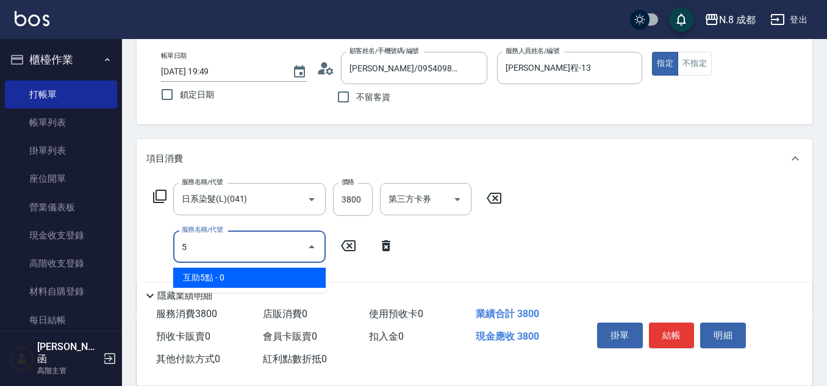
click at [231, 277] on span "互助5點 - 0" at bounding box center [249, 278] width 153 height 20
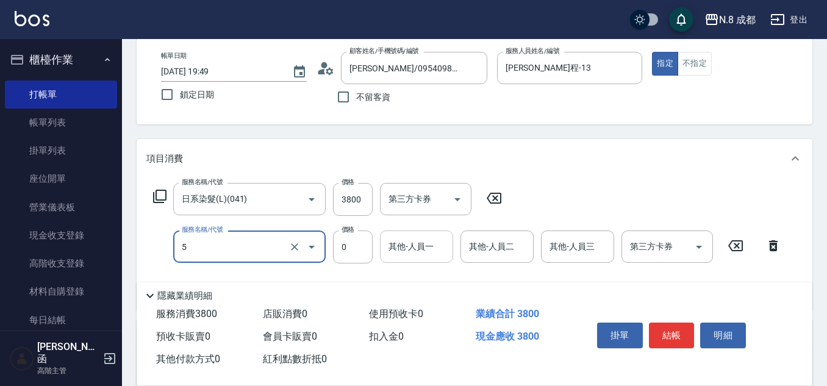
type input "互助5點(5)"
click at [412, 254] on input "其他-人員一" at bounding box center [417, 246] width 62 height 21
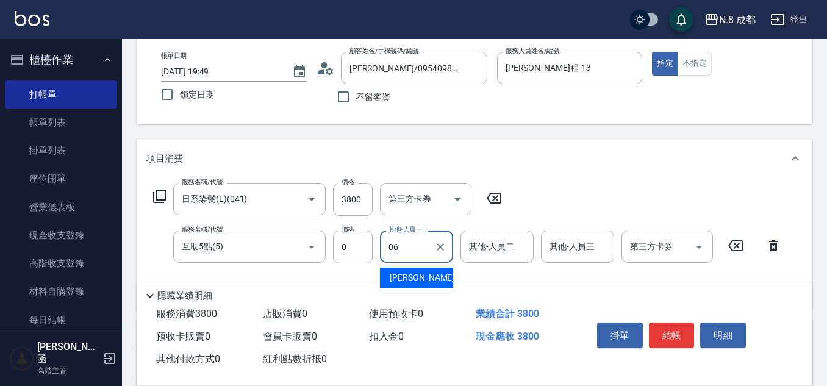
click at [415, 276] on span "[PERSON_NAME] -06" at bounding box center [428, 278] width 77 height 13
type input "[PERSON_NAME]-06"
click at [683, 333] on button "結帳" at bounding box center [672, 336] width 46 height 26
